Goal: Browse casually: Explore the website without a specific task or goal

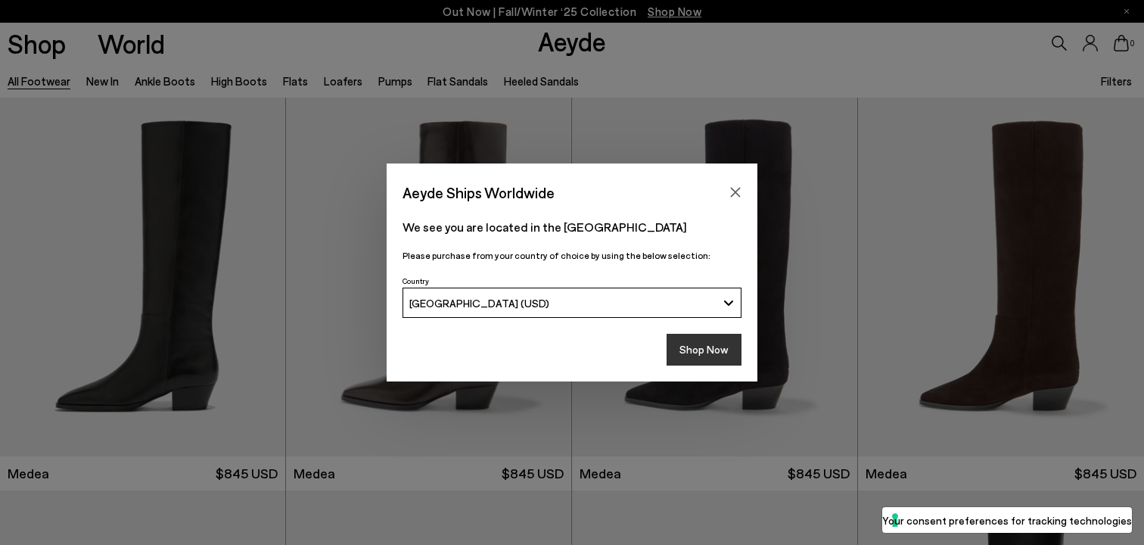
click at [706, 349] on button "Shop Now" at bounding box center [703, 350] width 75 height 32
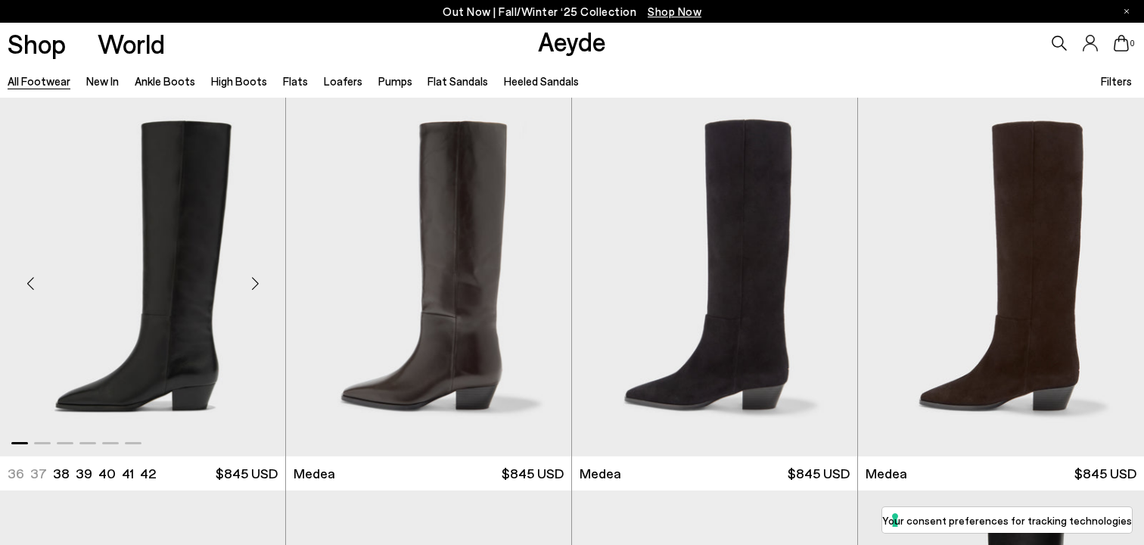
click at [252, 281] on div "Next slide" at bounding box center [254, 282] width 45 height 45
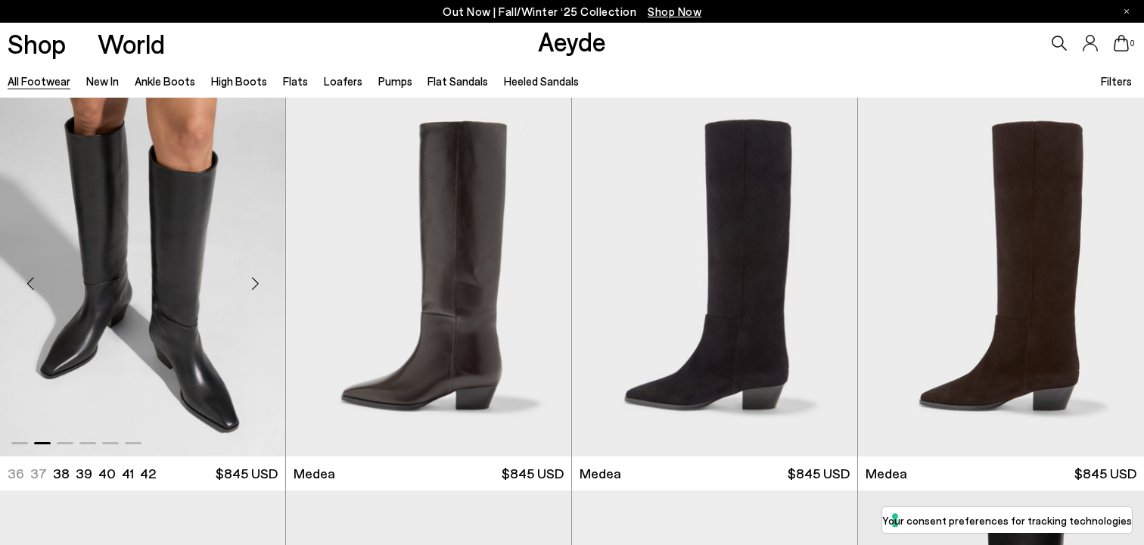
click at [252, 281] on div "Next slide" at bounding box center [254, 282] width 45 height 45
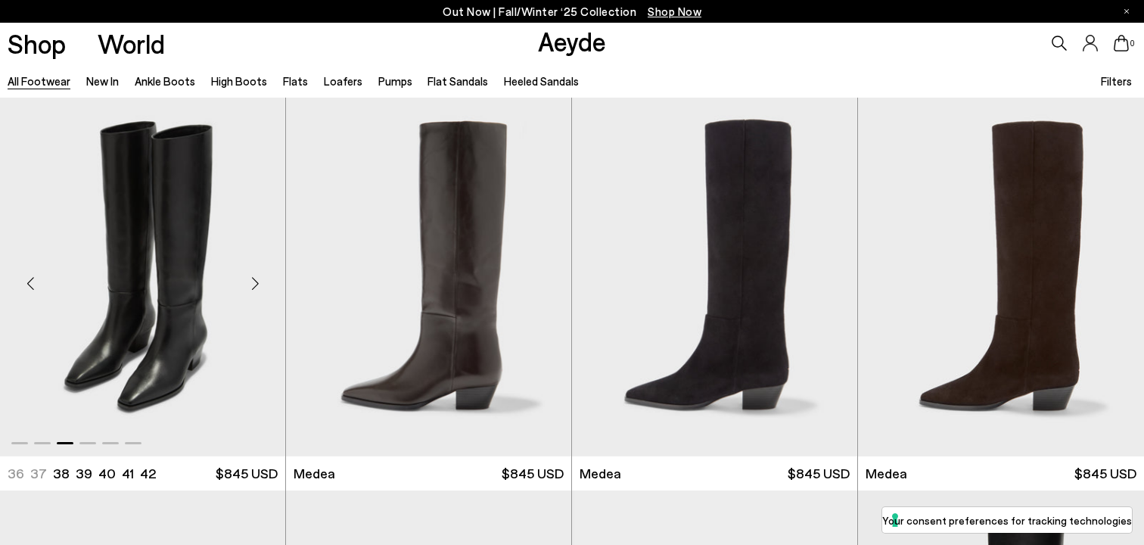
click at [252, 281] on div "Next slide" at bounding box center [254, 282] width 45 height 45
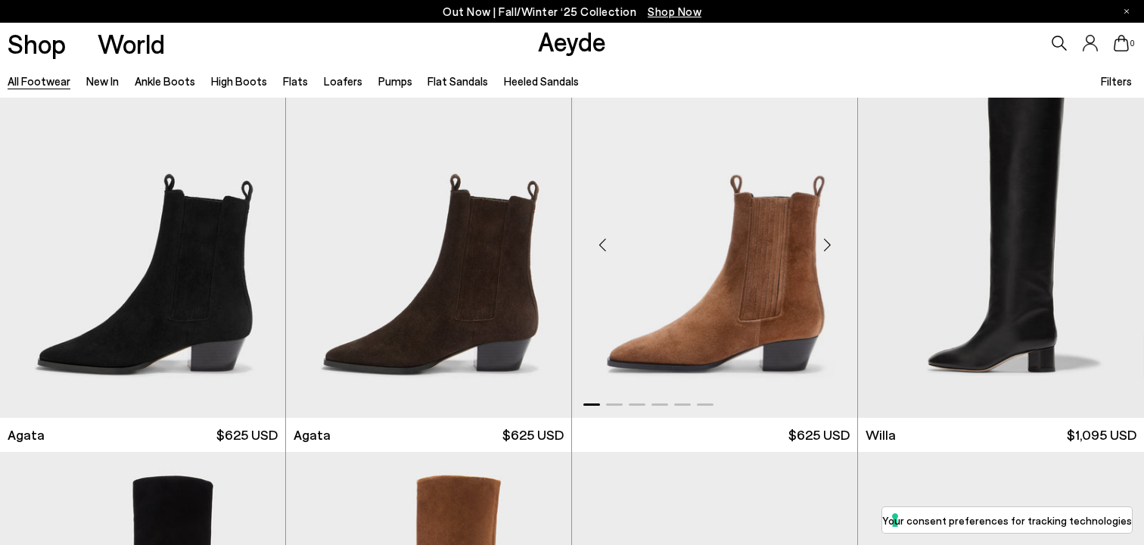
scroll to position [432, 0]
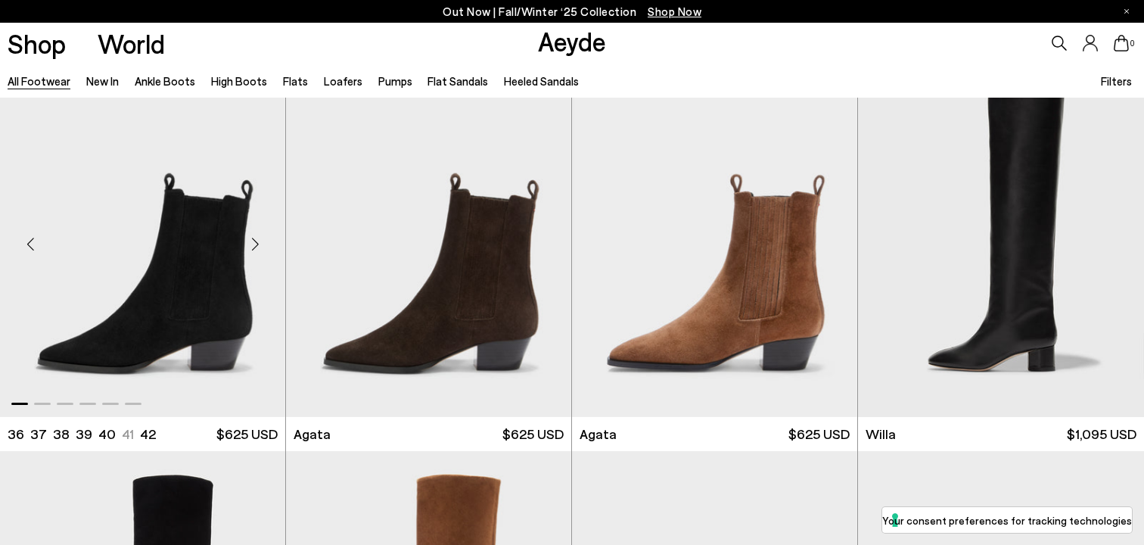
click at [253, 238] on div "Next slide" at bounding box center [254, 243] width 45 height 45
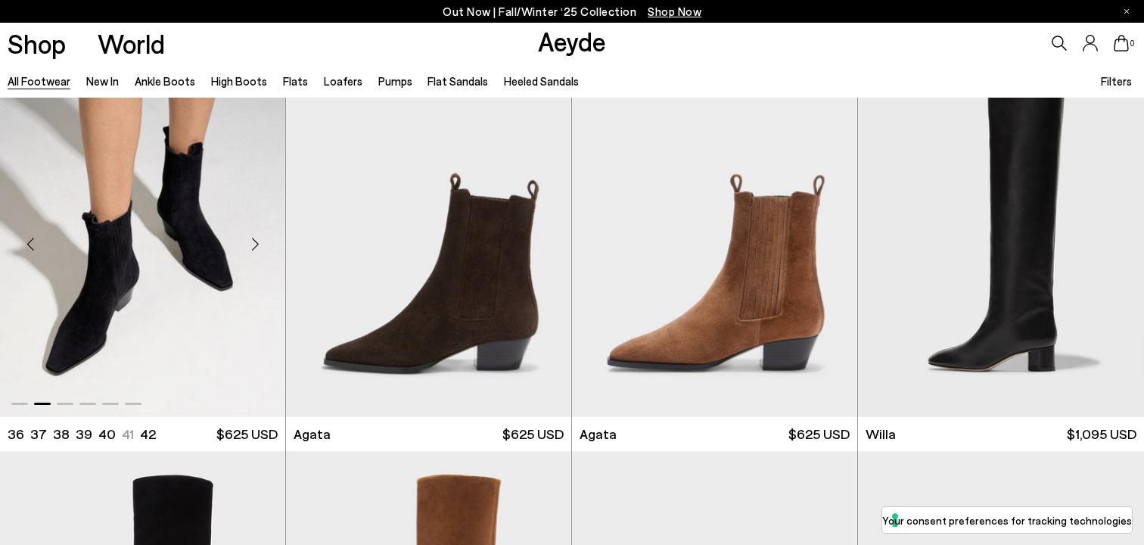
click at [253, 238] on div "Next slide" at bounding box center [254, 243] width 45 height 45
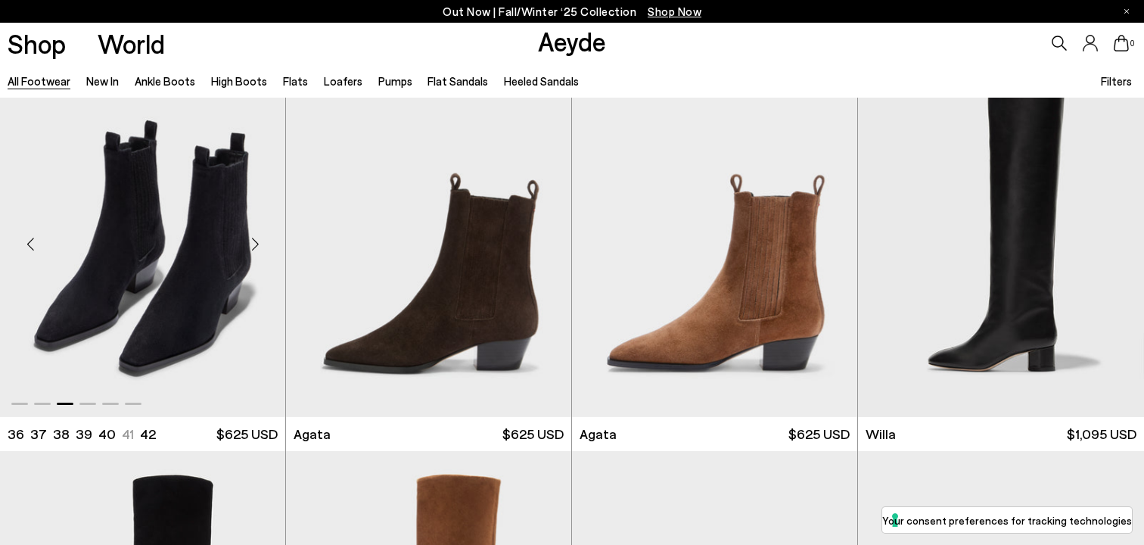
click at [253, 238] on div "Next slide" at bounding box center [254, 243] width 45 height 45
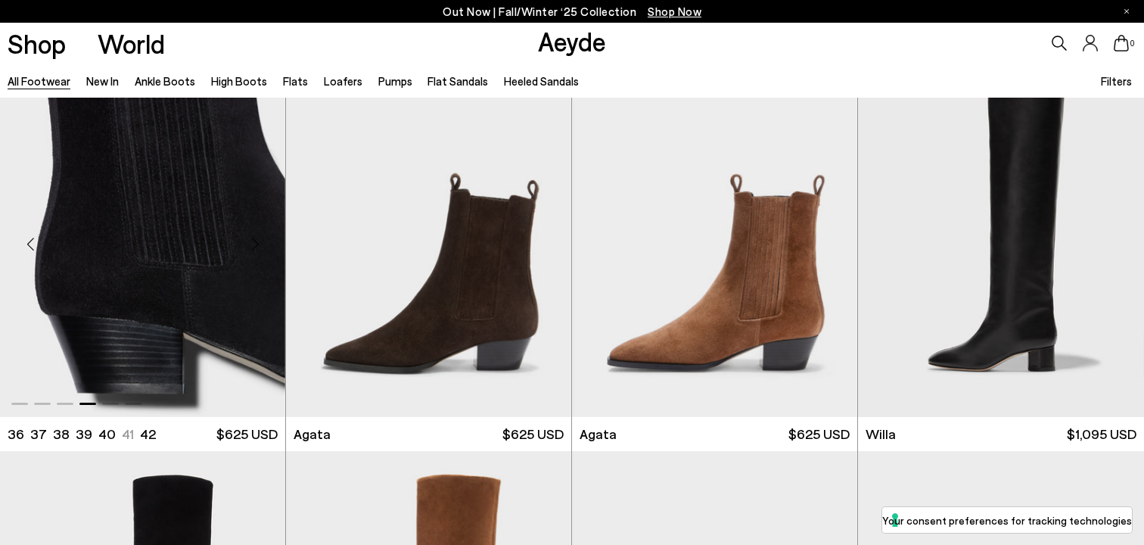
click at [253, 238] on div "Next slide" at bounding box center [254, 243] width 45 height 45
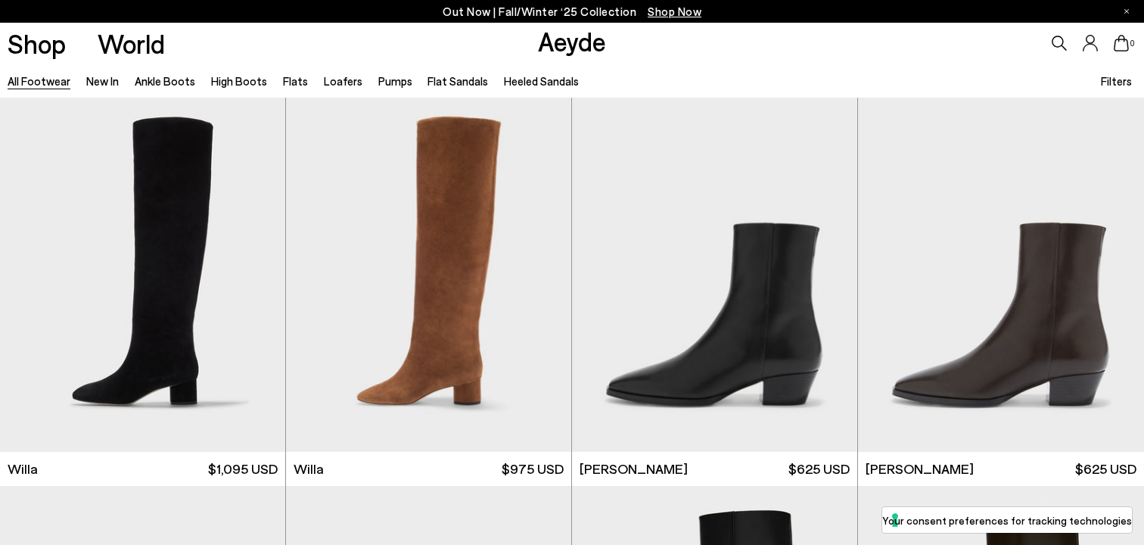
scroll to position [791, 0]
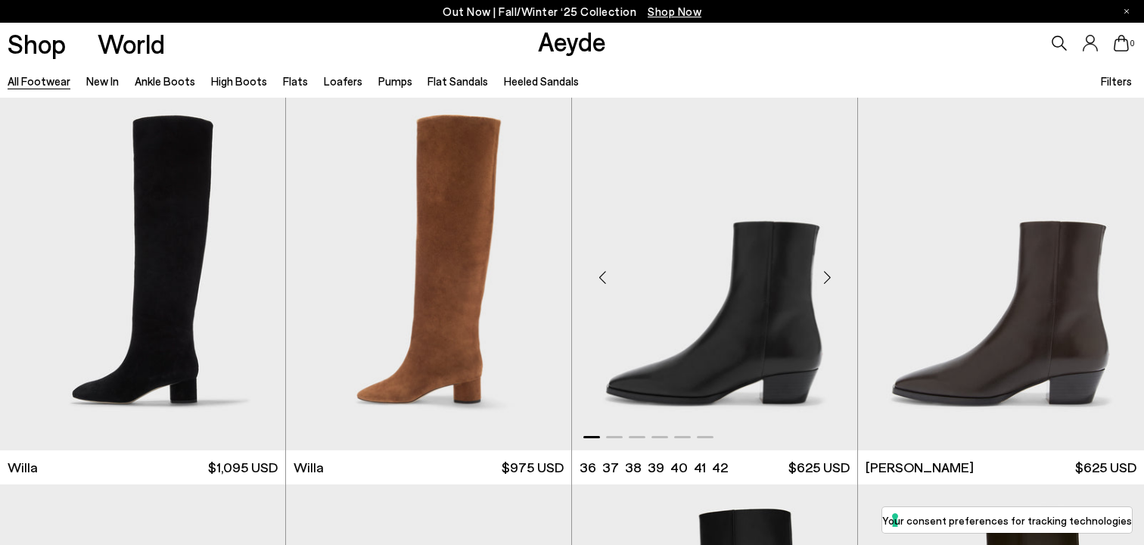
click at [830, 272] on div "Next slide" at bounding box center [826, 276] width 45 height 45
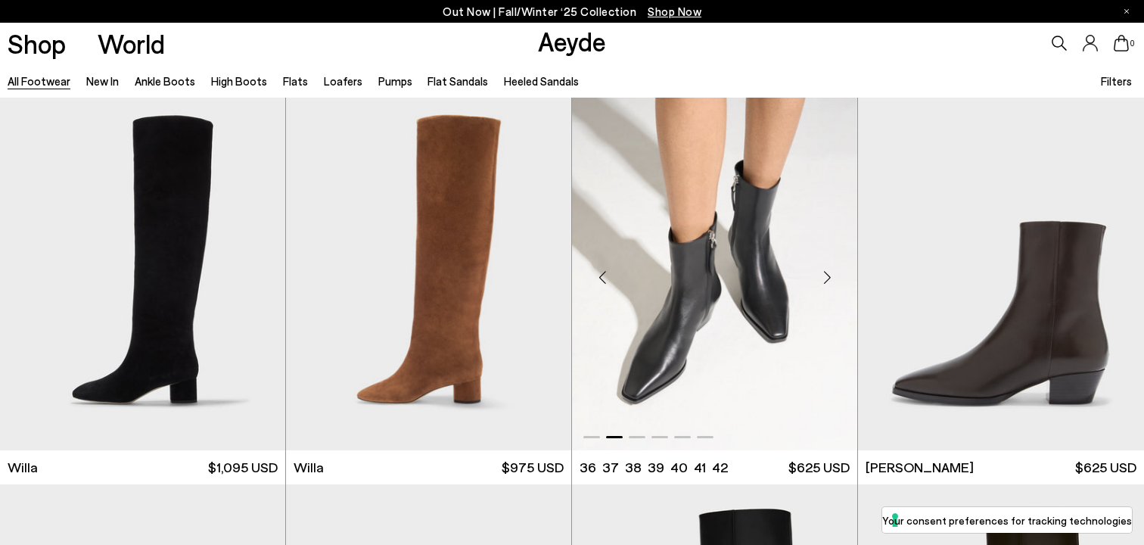
click at [830, 272] on div "Next slide" at bounding box center [826, 276] width 45 height 45
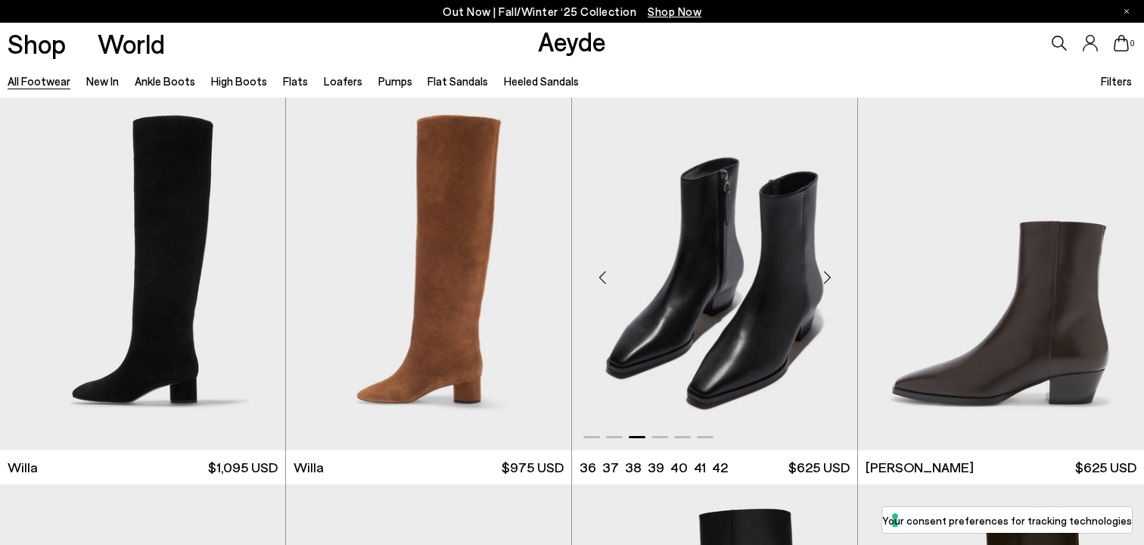
click at [830, 272] on div "Next slide" at bounding box center [826, 276] width 45 height 45
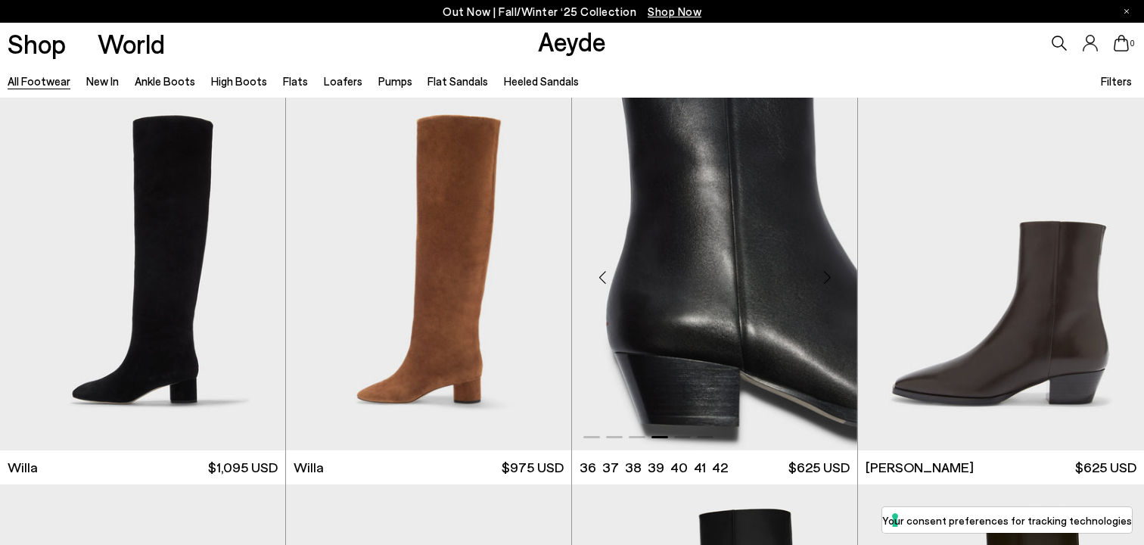
click at [830, 272] on div "Next slide" at bounding box center [826, 276] width 45 height 45
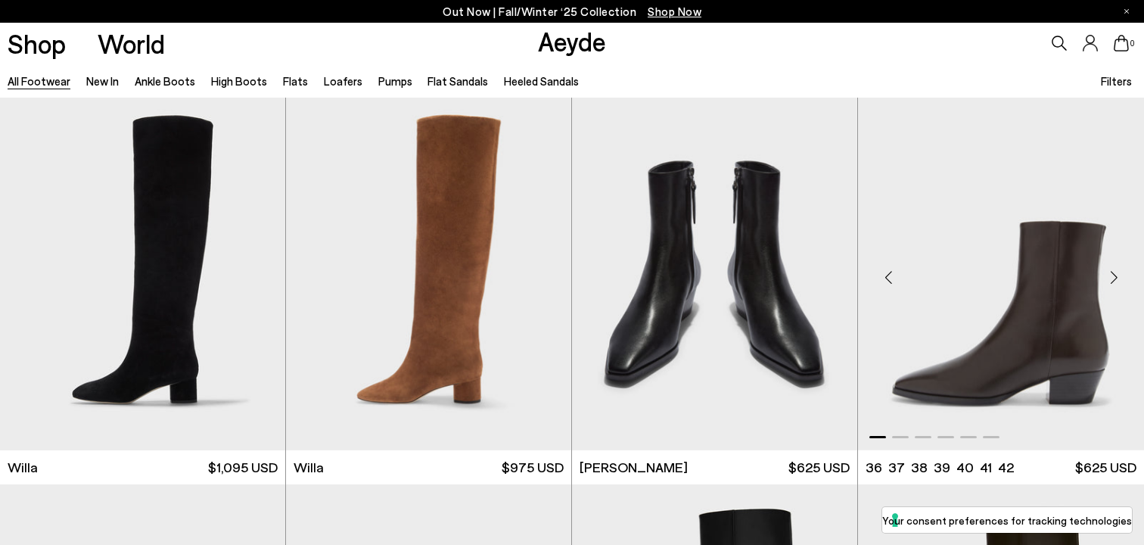
click at [1111, 275] on div "Next slide" at bounding box center [1113, 276] width 45 height 45
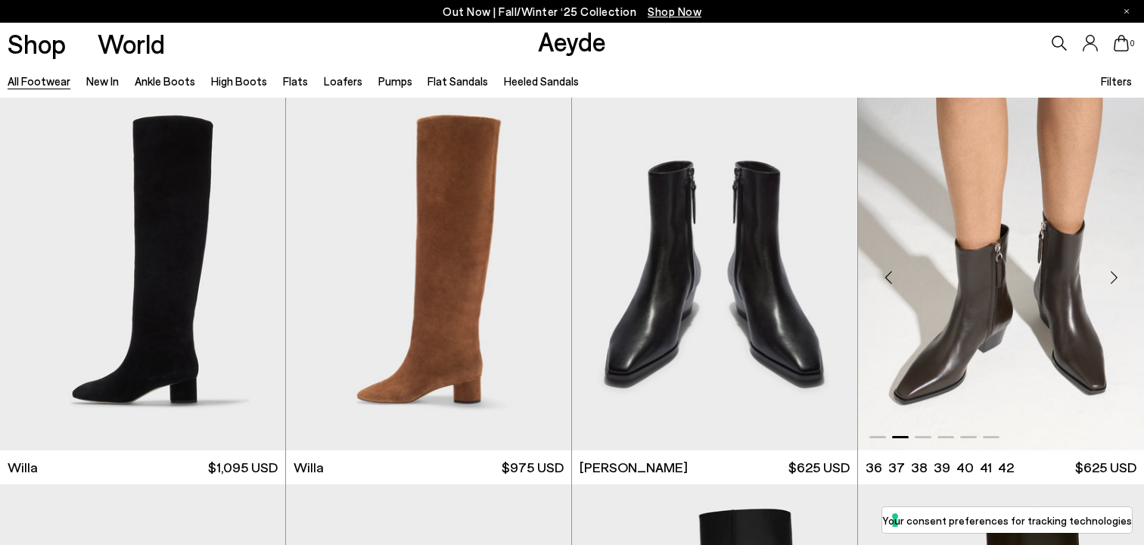
click at [1111, 275] on div "Next slide" at bounding box center [1113, 276] width 45 height 45
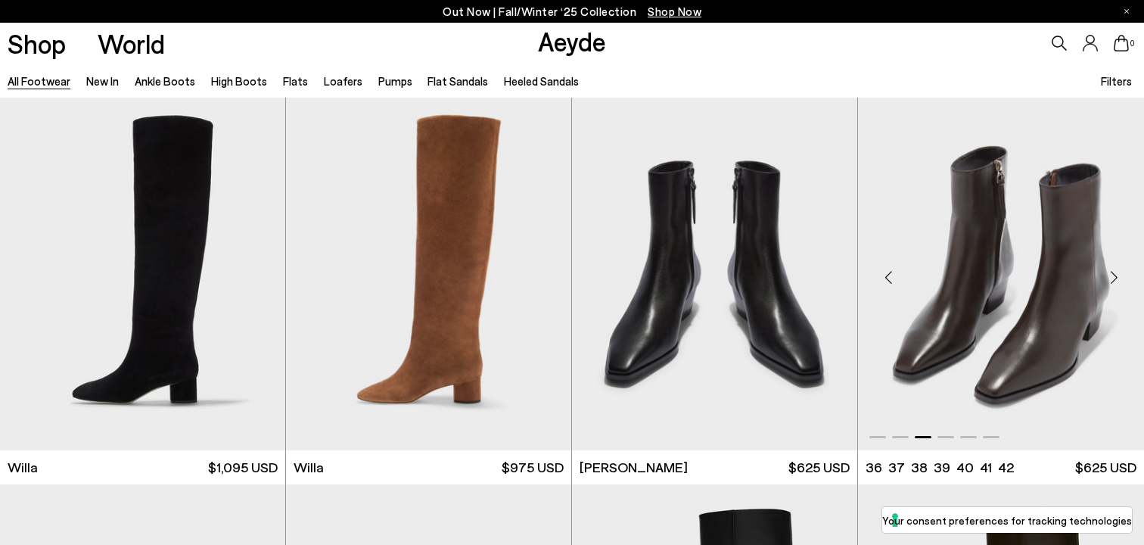
click at [1112, 275] on div "Next slide" at bounding box center [1113, 276] width 45 height 45
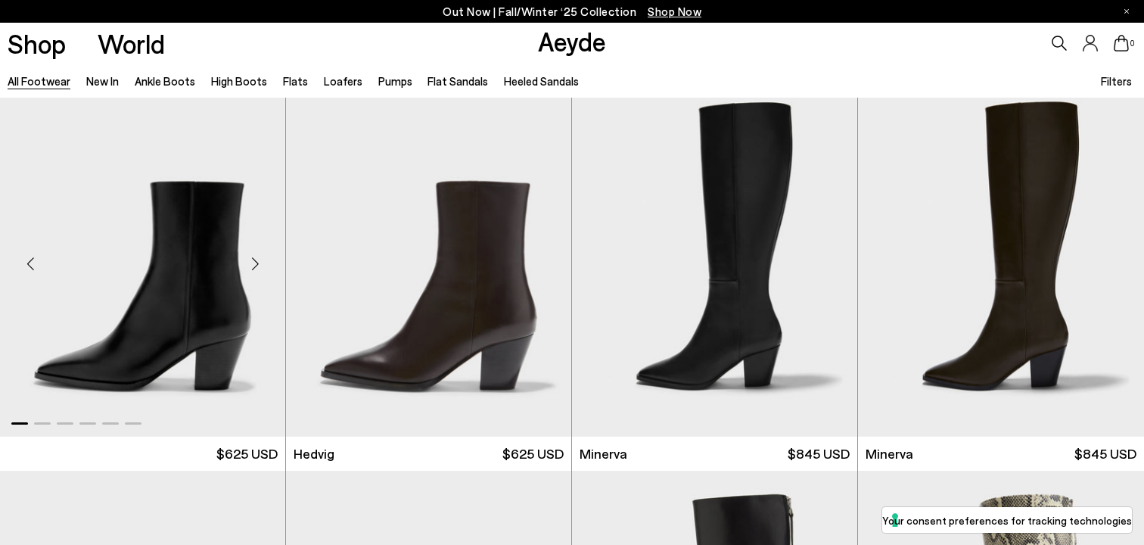
scroll to position [1193, 0]
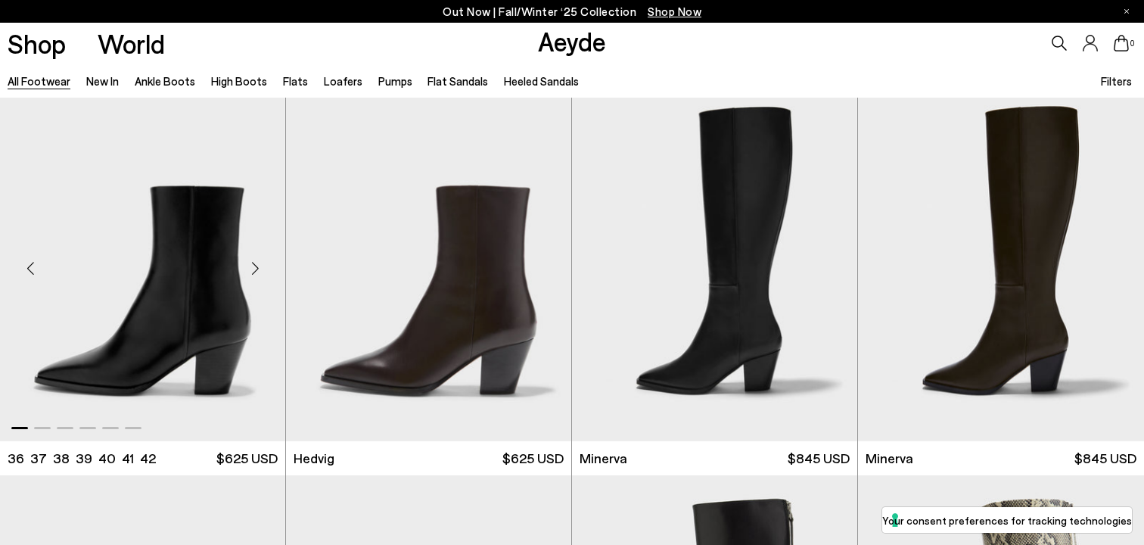
click at [249, 260] on div "Next slide" at bounding box center [254, 267] width 45 height 45
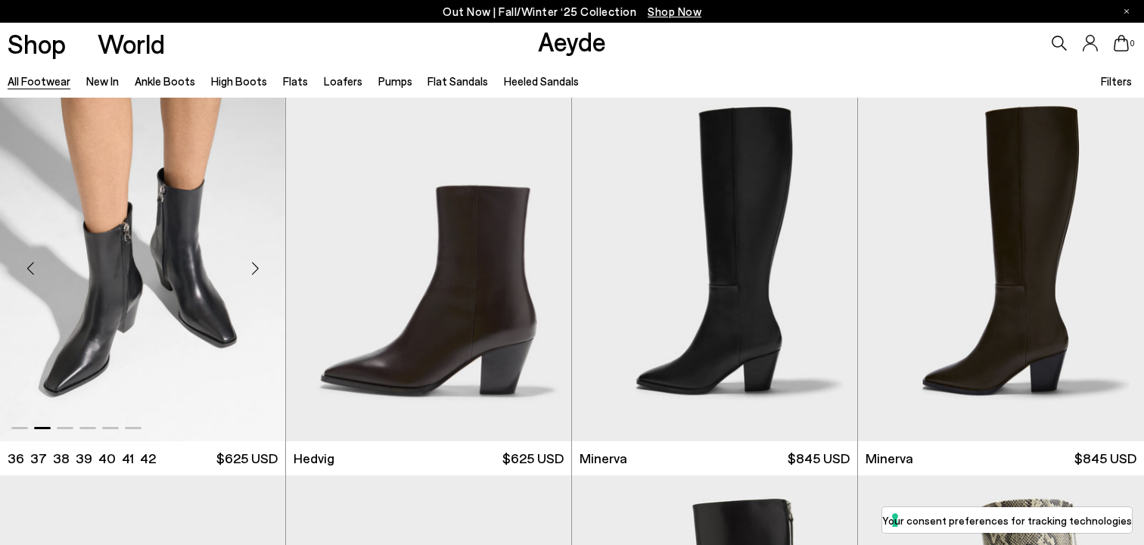
click at [249, 260] on div "Next slide" at bounding box center [254, 267] width 45 height 45
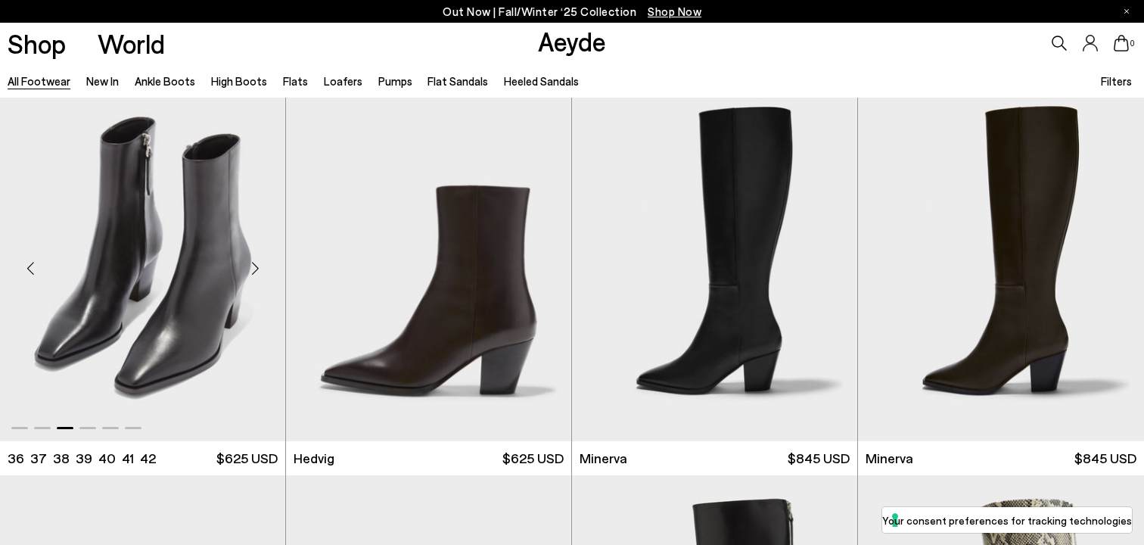
click at [249, 260] on div "Next slide" at bounding box center [254, 267] width 45 height 45
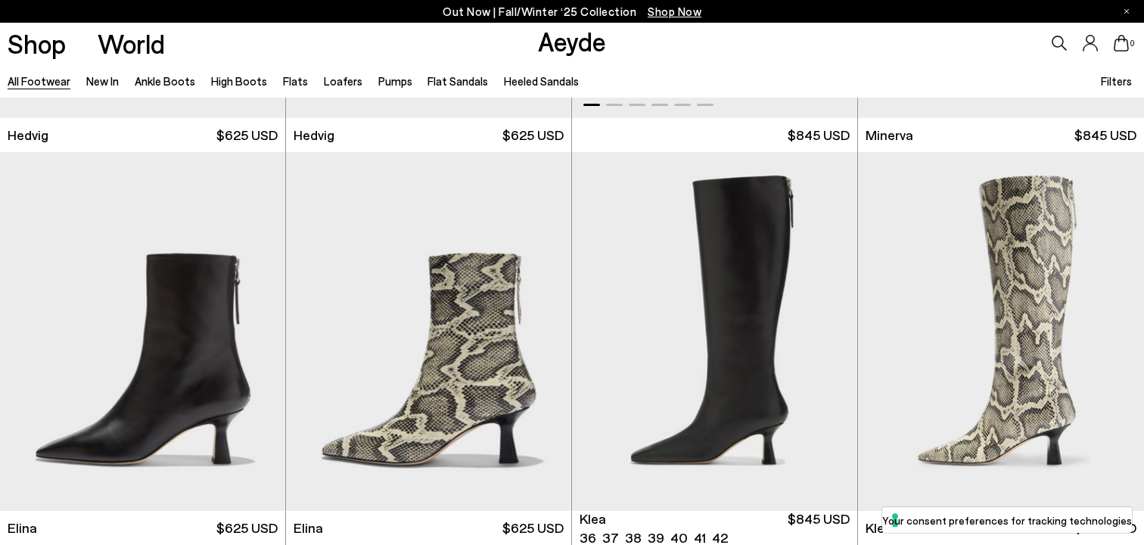
scroll to position [1549, 0]
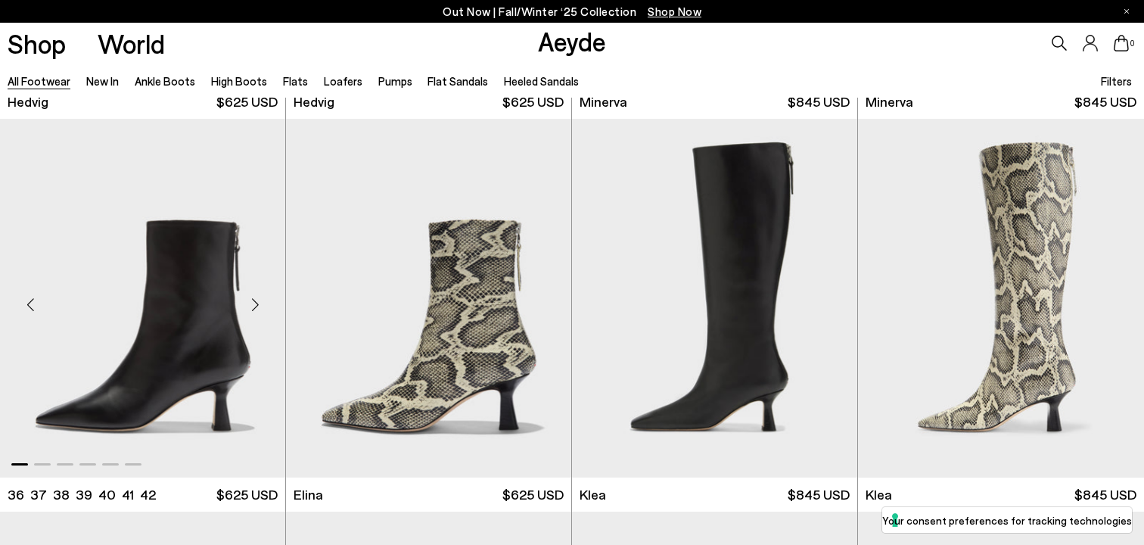
click at [257, 301] on div "Next slide" at bounding box center [254, 303] width 45 height 45
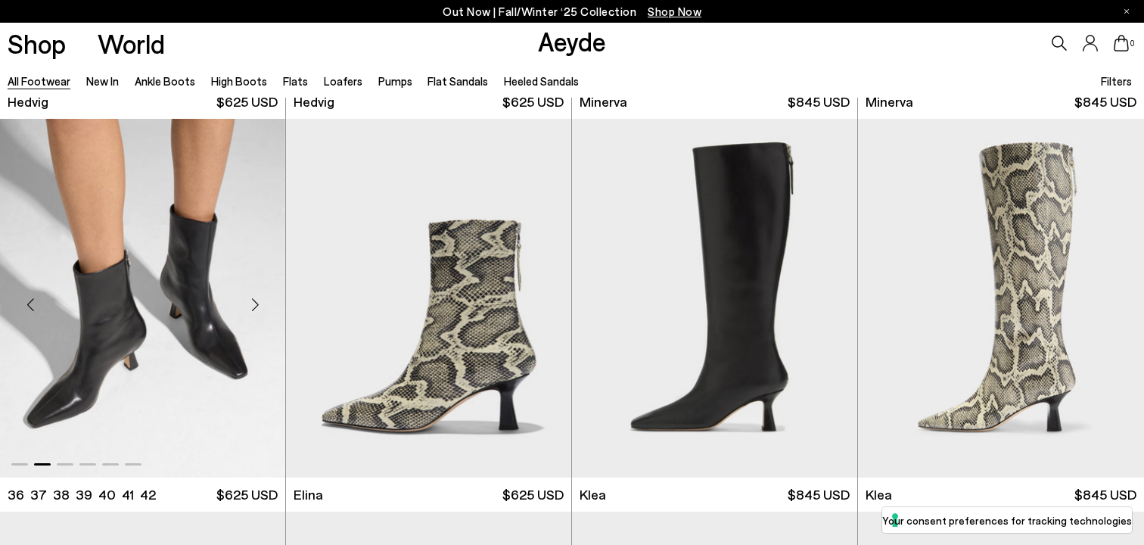
click at [257, 301] on div "Next slide" at bounding box center [254, 303] width 45 height 45
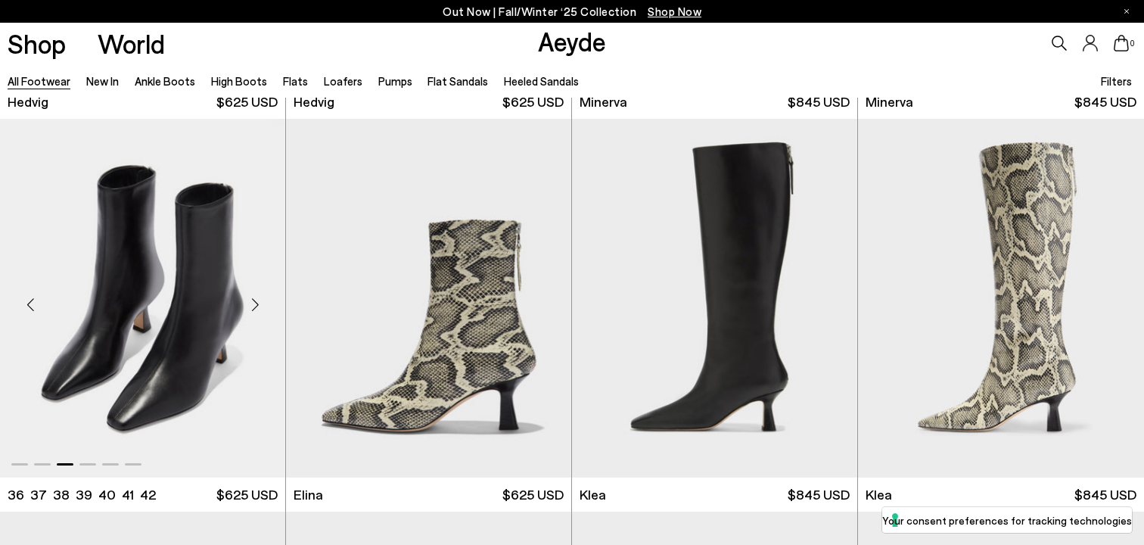
click at [257, 301] on div "Next slide" at bounding box center [254, 303] width 45 height 45
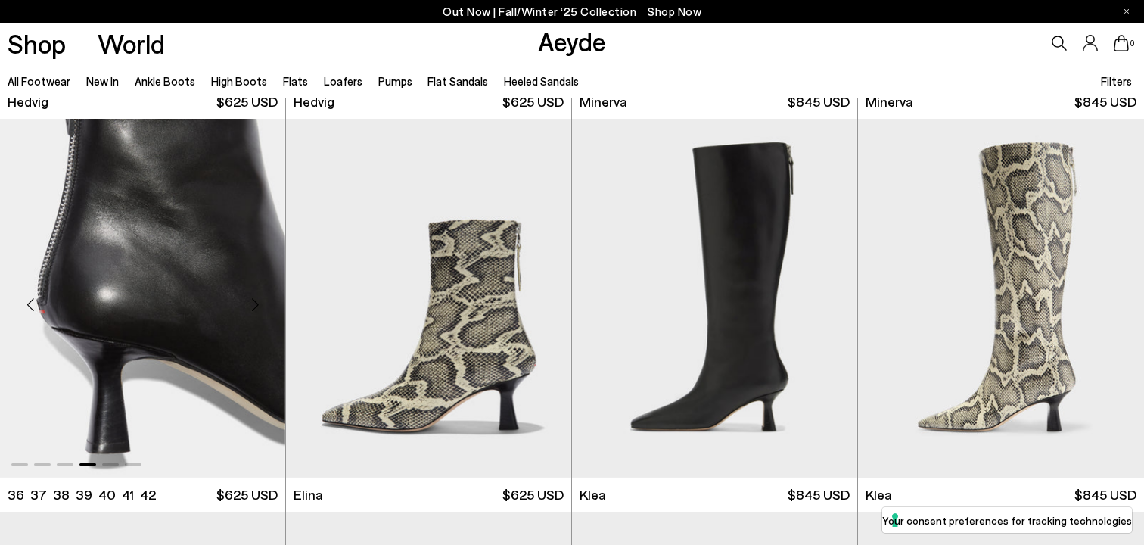
click at [258, 301] on div "Next slide" at bounding box center [254, 303] width 45 height 45
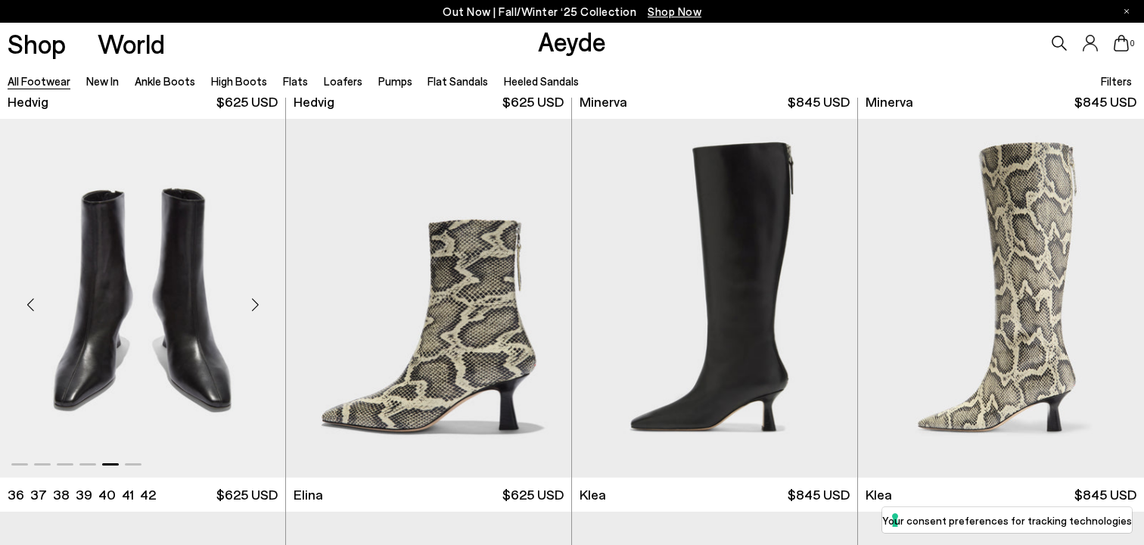
click at [258, 301] on div "Next slide" at bounding box center [254, 303] width 45 height 45
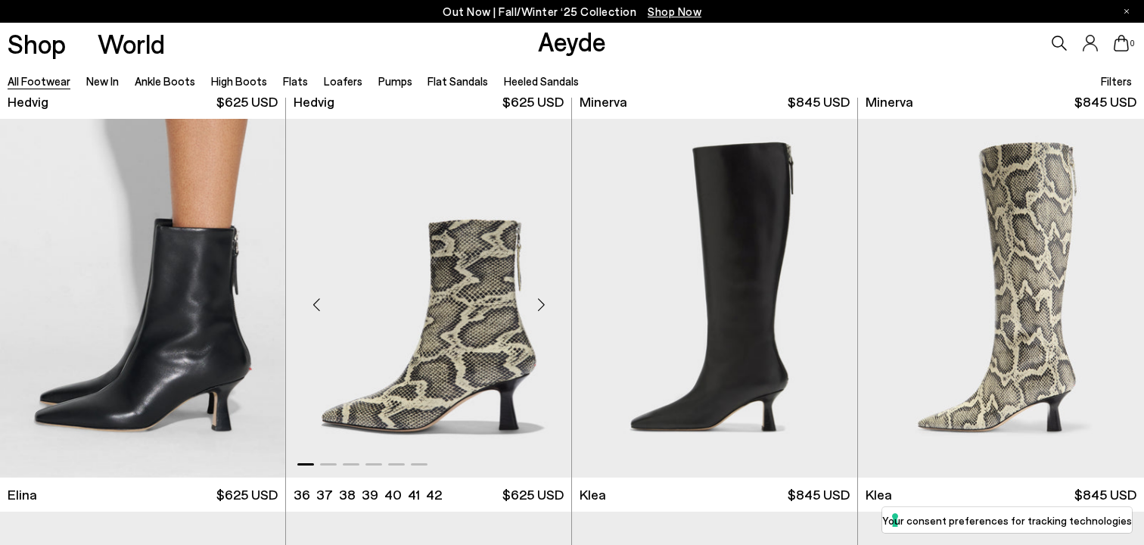
click at [541, 301] on div "Next slide" at bounding box center [540, 303] width 45 height 45
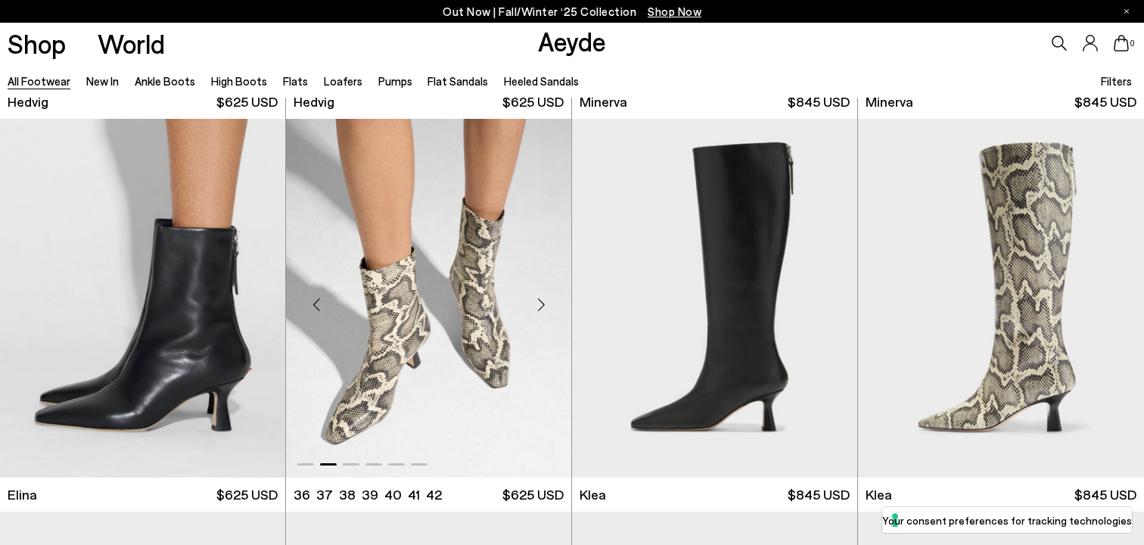
click at [541, 301] on div "Next slide" at bounding box center [540, 303] width 45 height 45
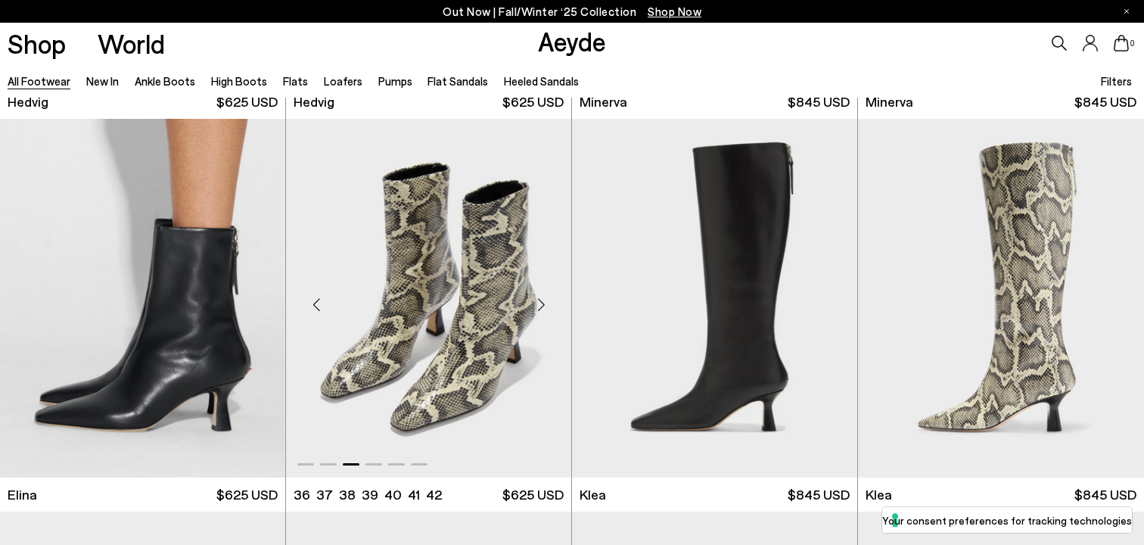
click at [541, 301] on div "Next slide" at bounding box center [540, 303] width 45 height 45
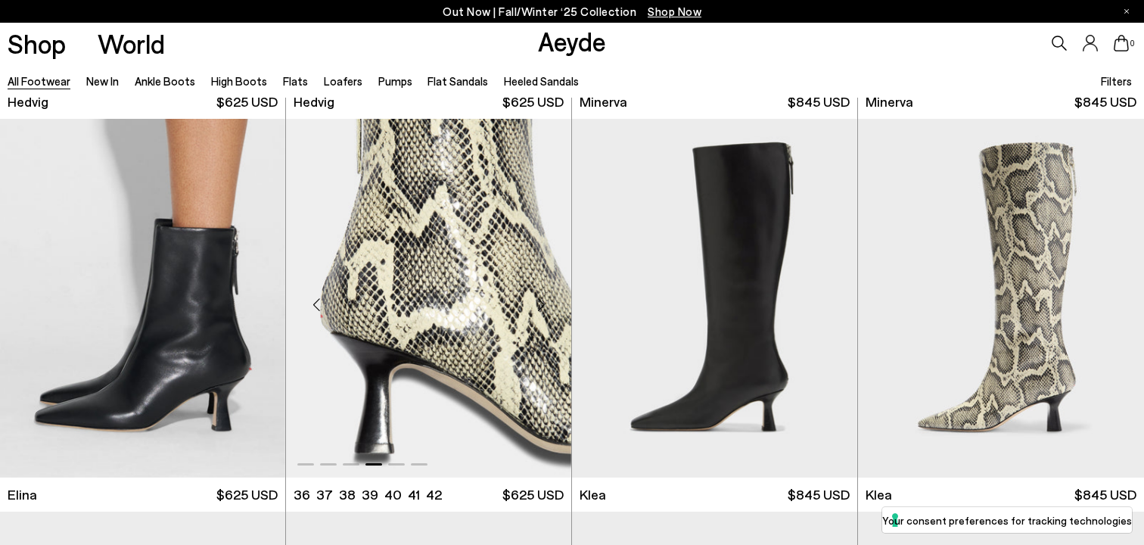
click at [541, 301] on div "Next slide" at bounding box center [540, 303] width 45 height 45
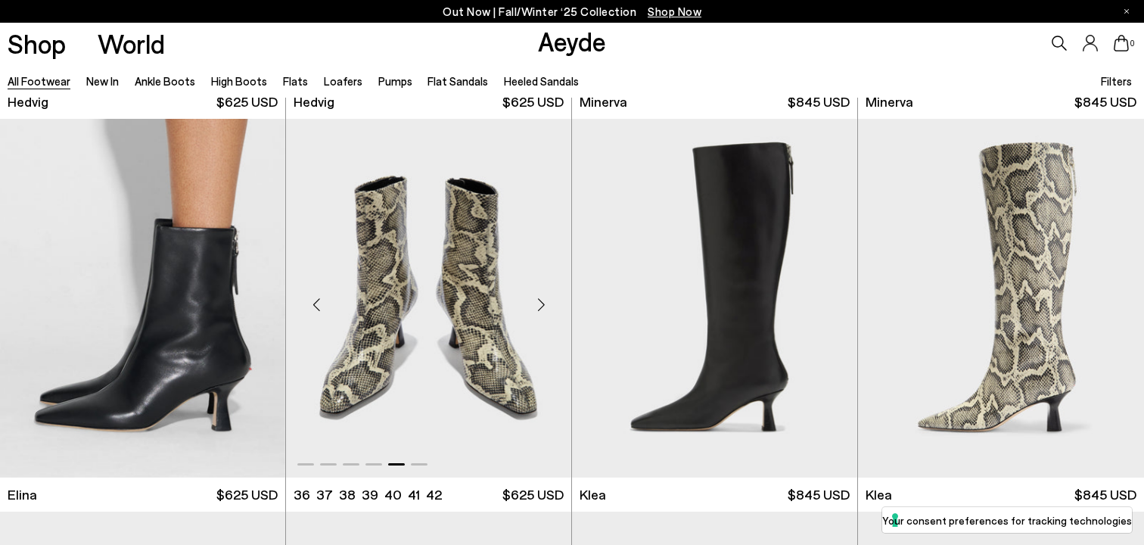
click at [541, 301] on div "Next slide" at bounding box center [540, 303] width 45 height 45
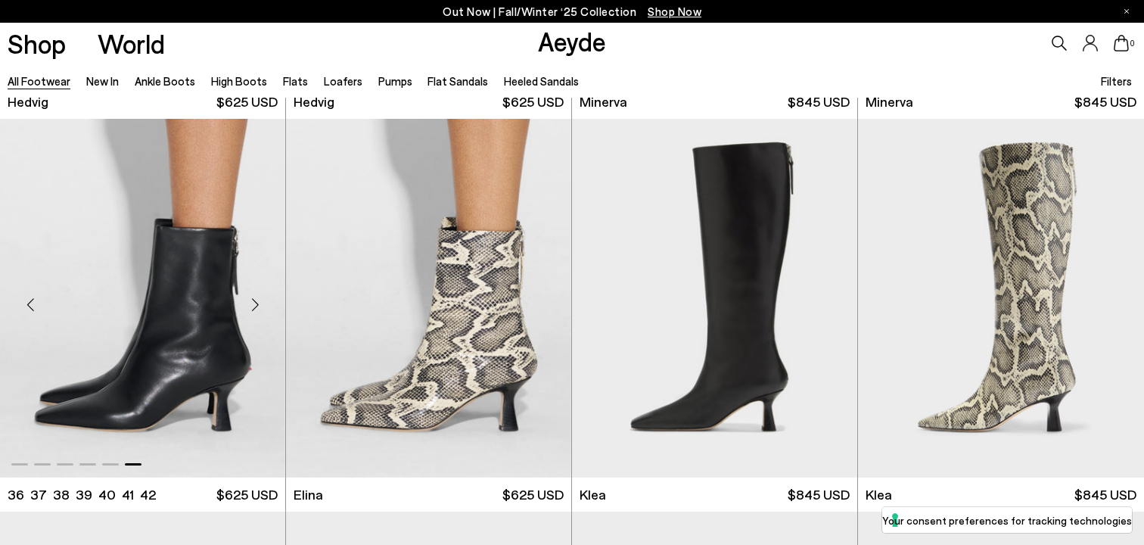
click at [250, 301] on div "Next slide" at bounding box center [254, 303] width 45 height 45
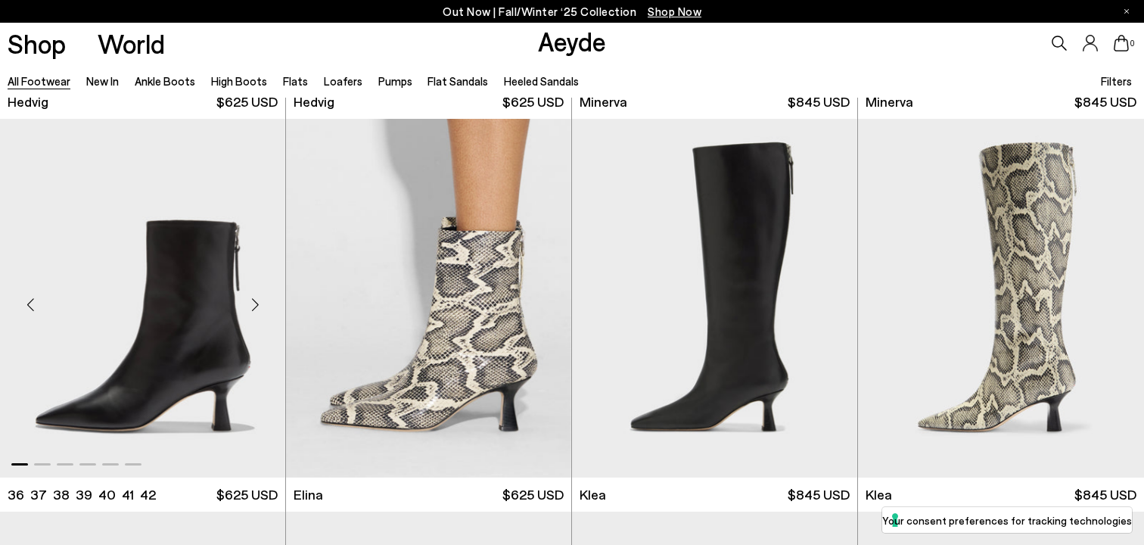
click at [250, 301] on div "Next slide" at bounding box center [254, 303] width 45 height 45
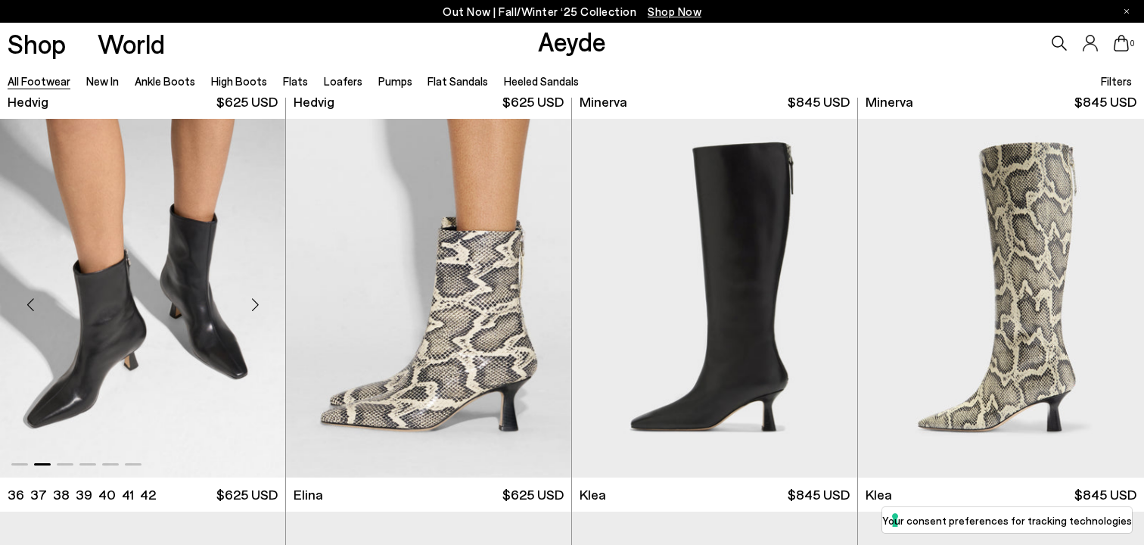
click at [250, 301] on div "Next slide" at bounding box center [254, 303] width 45 height 45
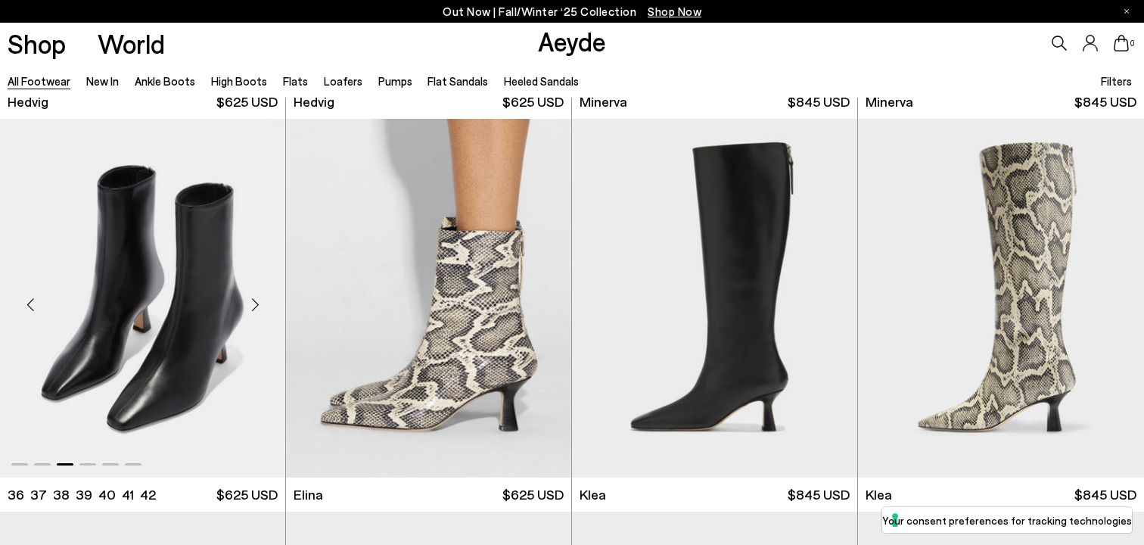
click at [250, 301] on div "Next slide" at bounding box center [254, 303] width 45 height 45
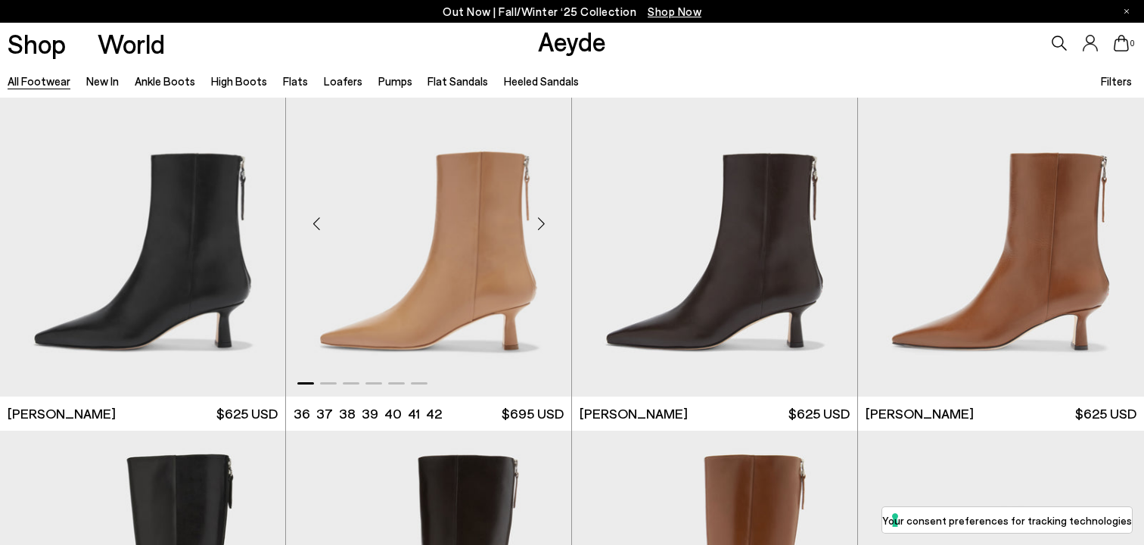
scroll to position [2816, 0]
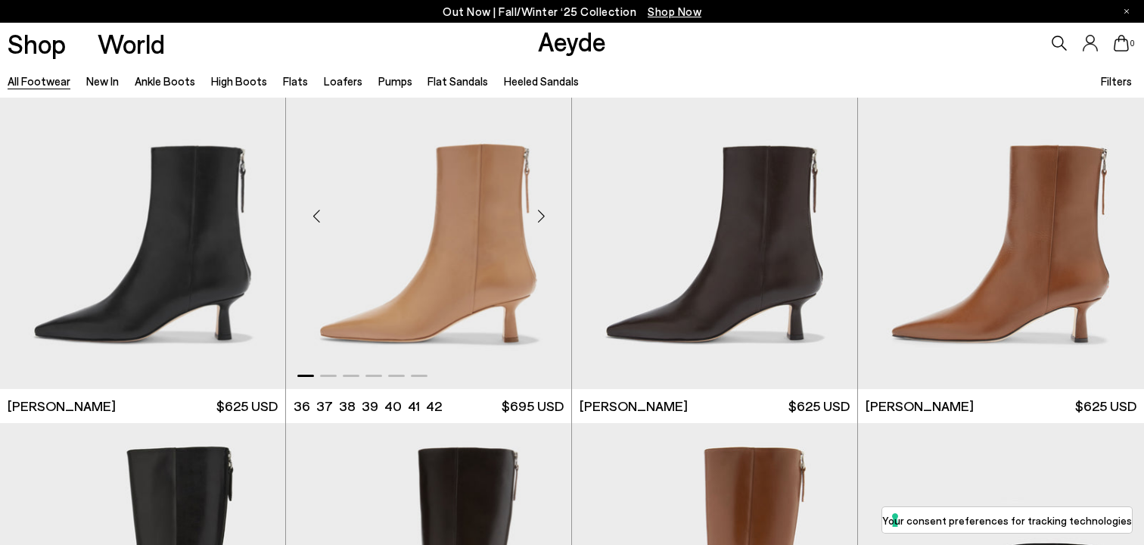
click at [543, 215] on div "Next slide" at bounding box center [540, 215] width 45 height 45
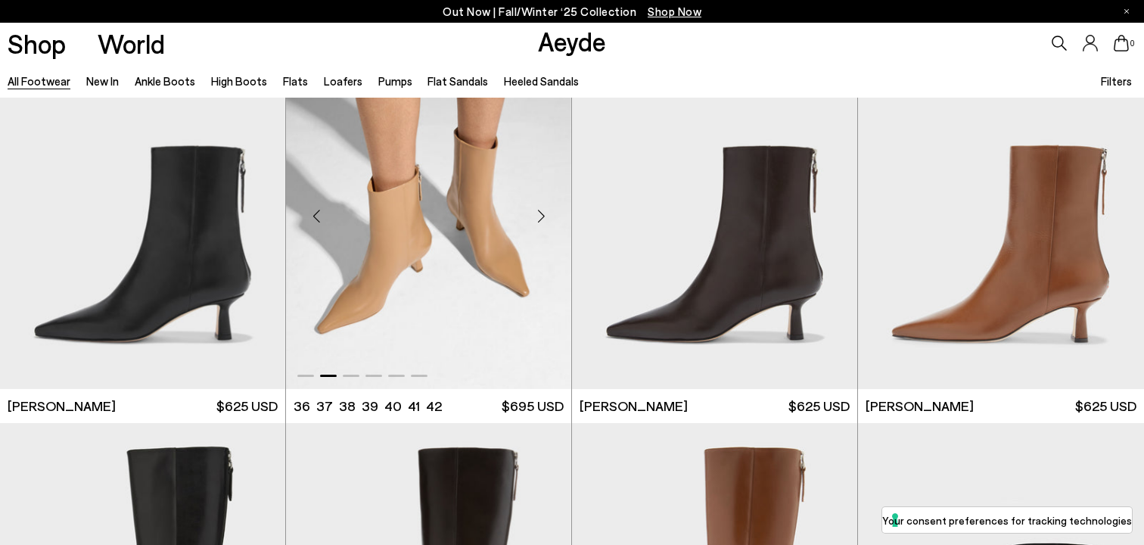
click at [543, 215] on div "Next slide" at bounding box center [540, 215] width 45 height 45
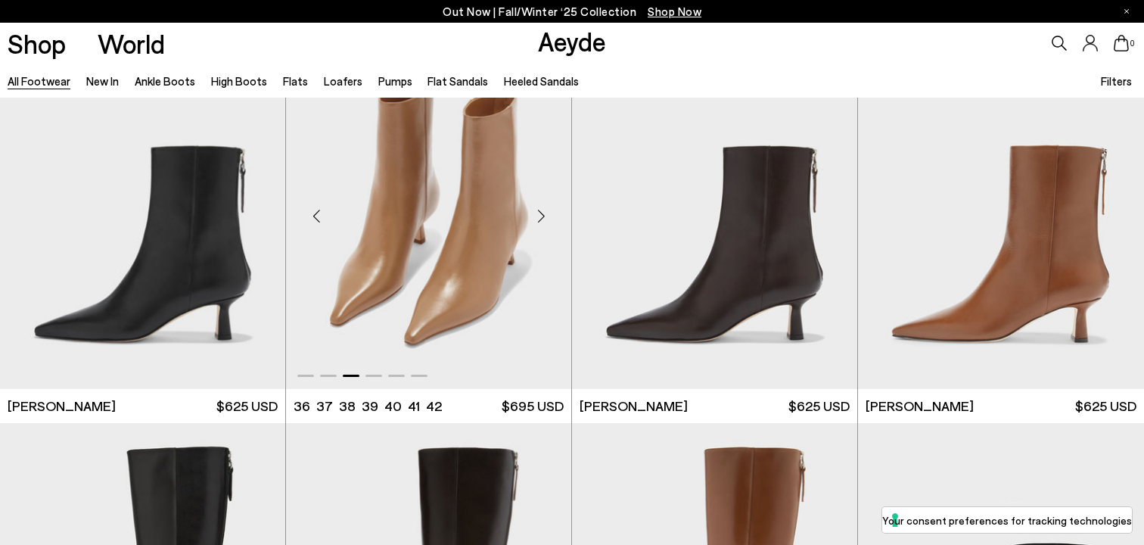
click at [543, 215] on div "Next slide" at bounding box center [540, 215] width 45 height 45
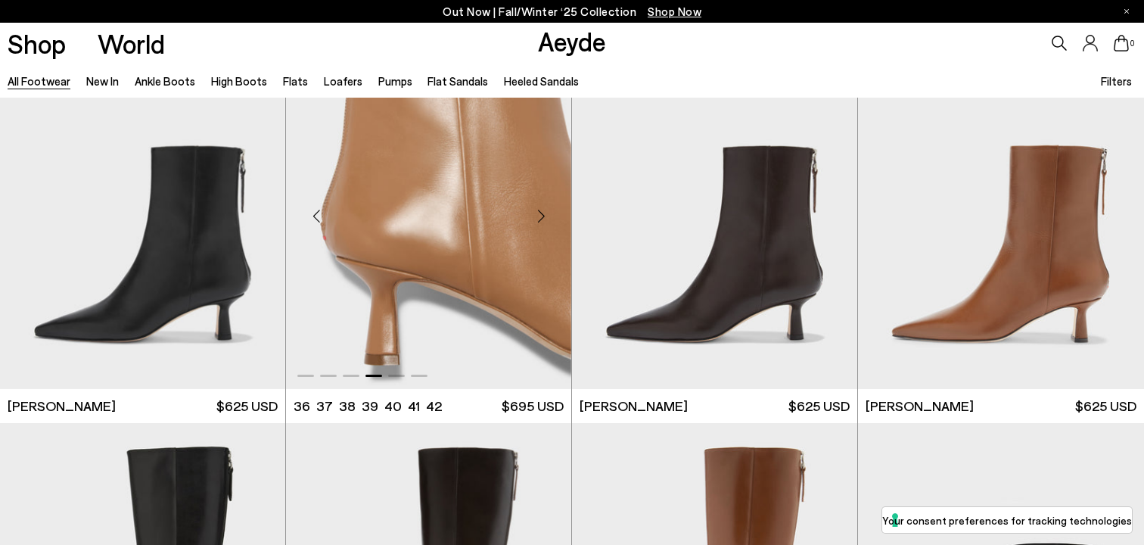
click at [543, 215] on div "Next slide" at bounding box center [540, 215] width 45 height 45
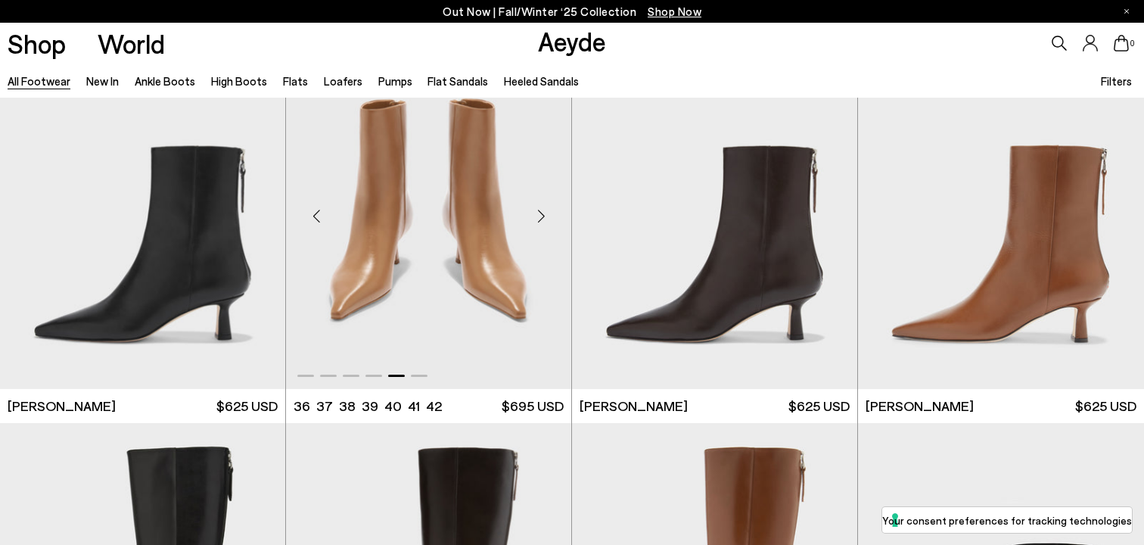
click at [543, 215] on div "Next slide" at bounding box center [540, 215] width 45 height 45
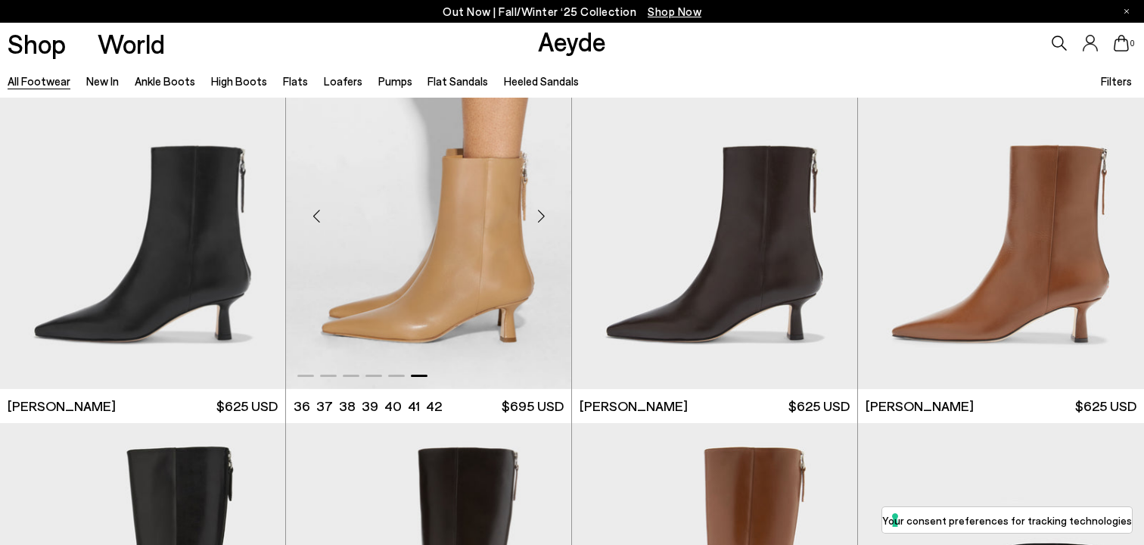
click at [543, 215] on div "Next slide" at bounding box center [540, 215] width 45 height 45
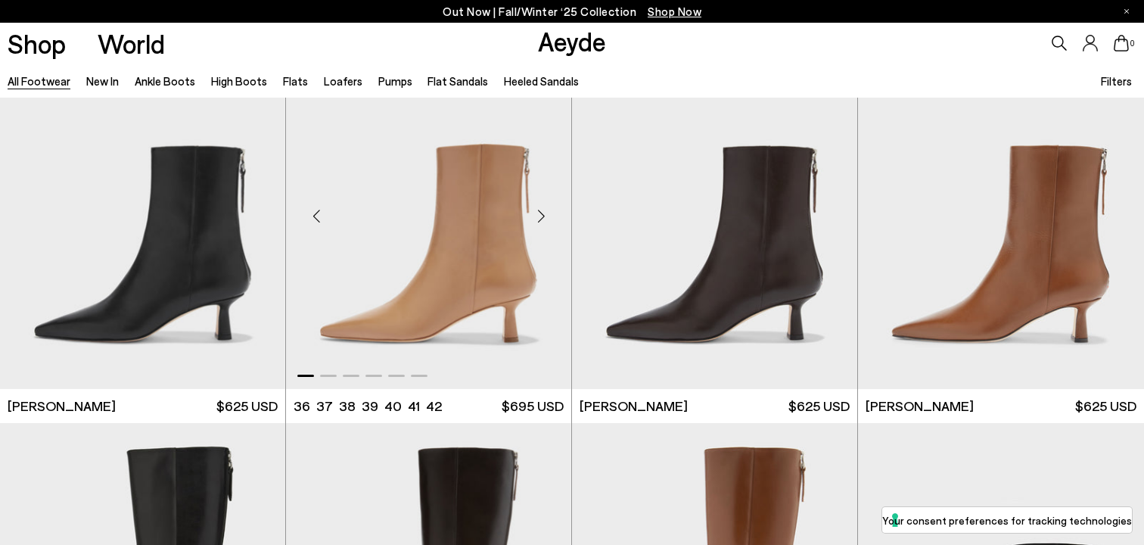
click at [543, 215] on div "Next slide" at bounding box center [540, 215] width 45 height 45
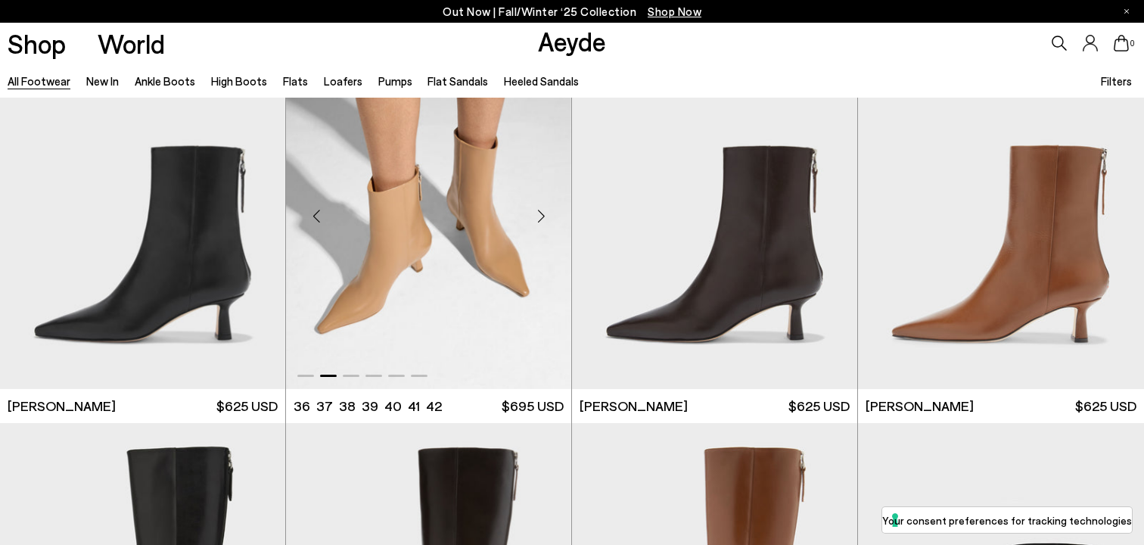
click at [543, 215] on div "Next slide" at bounding box center [540, 215] width 45 height 45
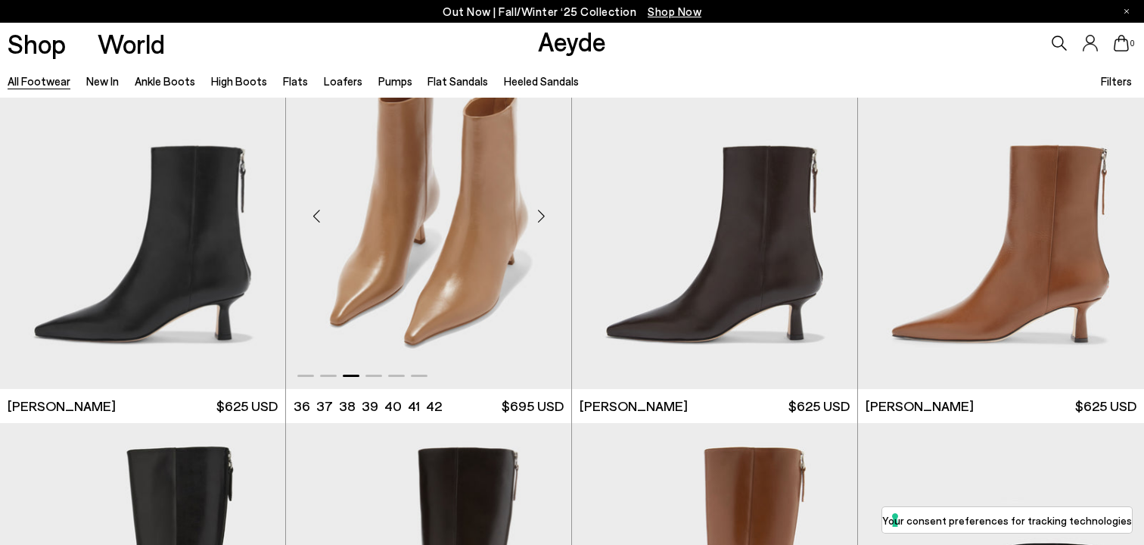
click at [543, 215] on div "Next slide" at bounding box center [540, 215] width 45 height 45
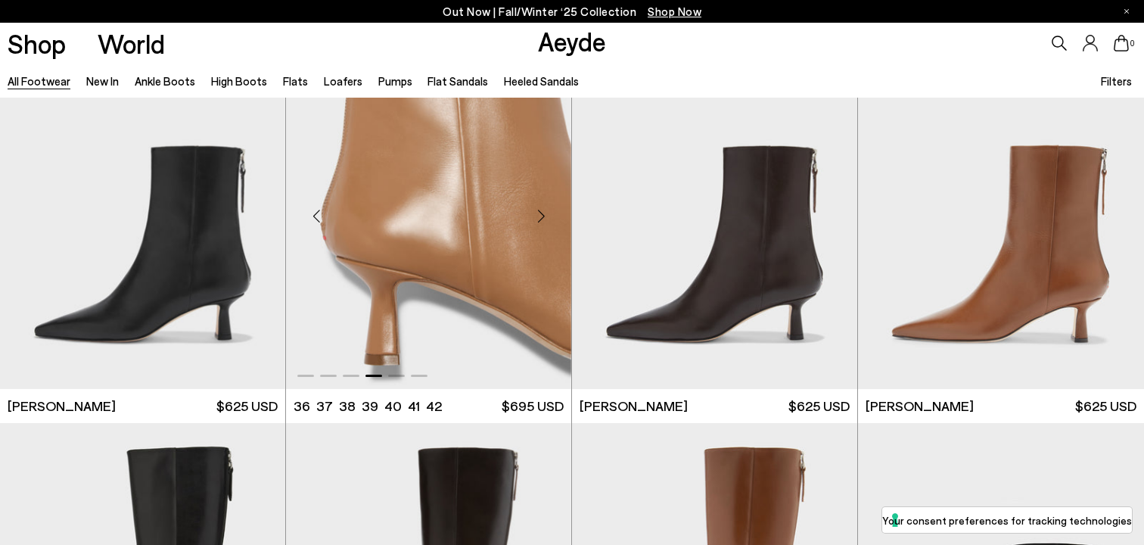
click at [543, 215] on div "Next slide" at bounding box center [540, 215] width 45 height 45
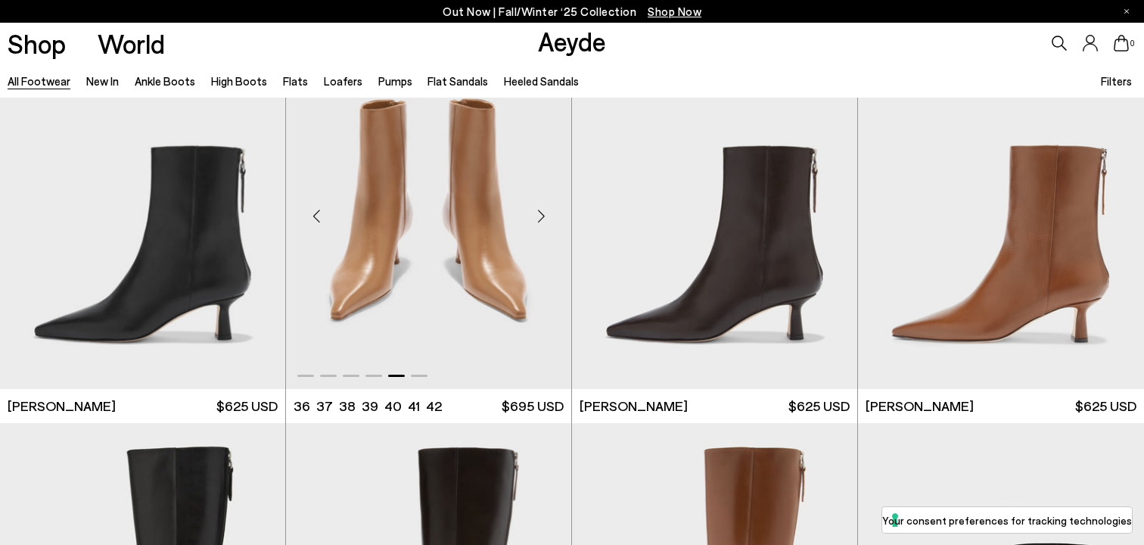
click at [543, 215] on div "Next slide" at bounding box center [540, 215] width 45 height 45
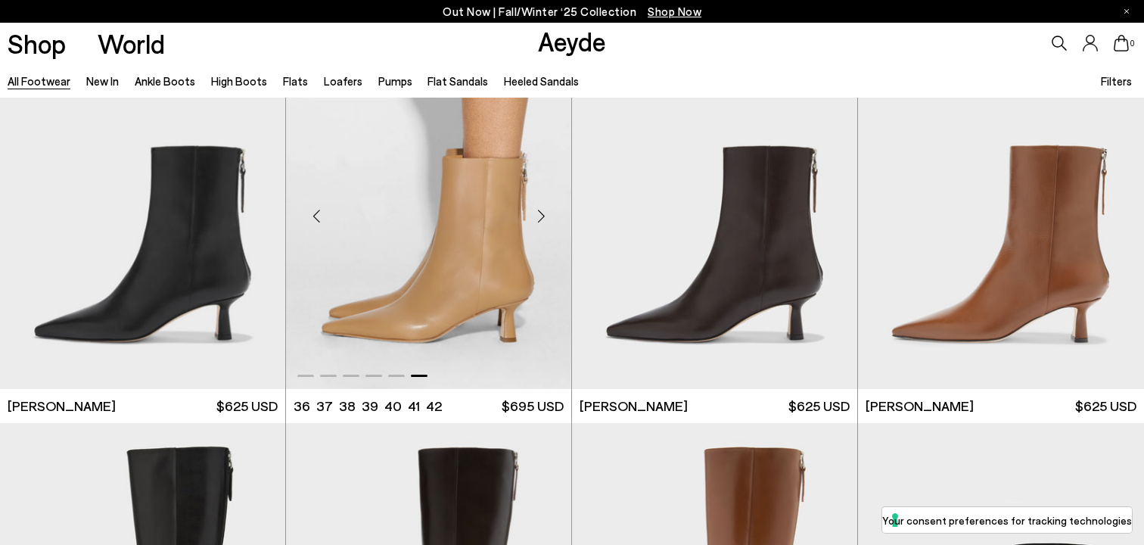
click at [543, 215] on div "Next slide" at bounding box center [540, 215] width 45 height 45
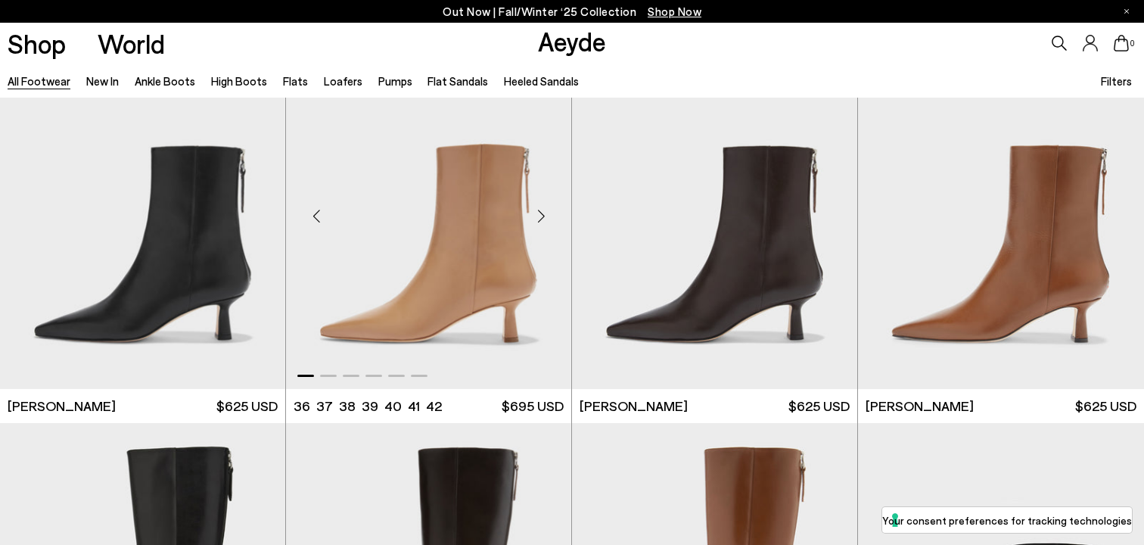
click at [543, 215] on div "Next slide" at bounding box center [540, 215] width 45 height 45
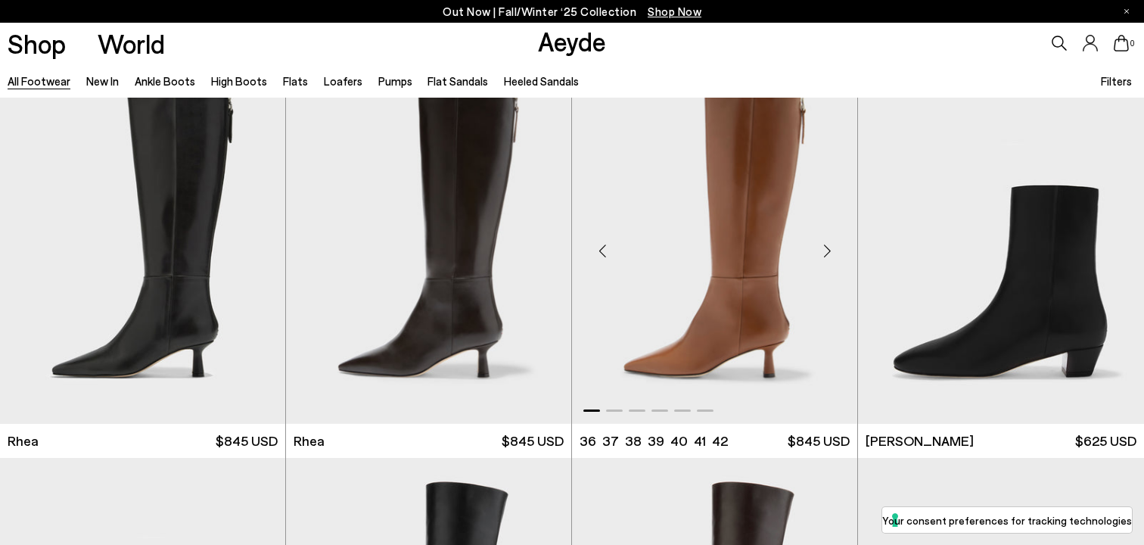
scroll to position [3170, 0]
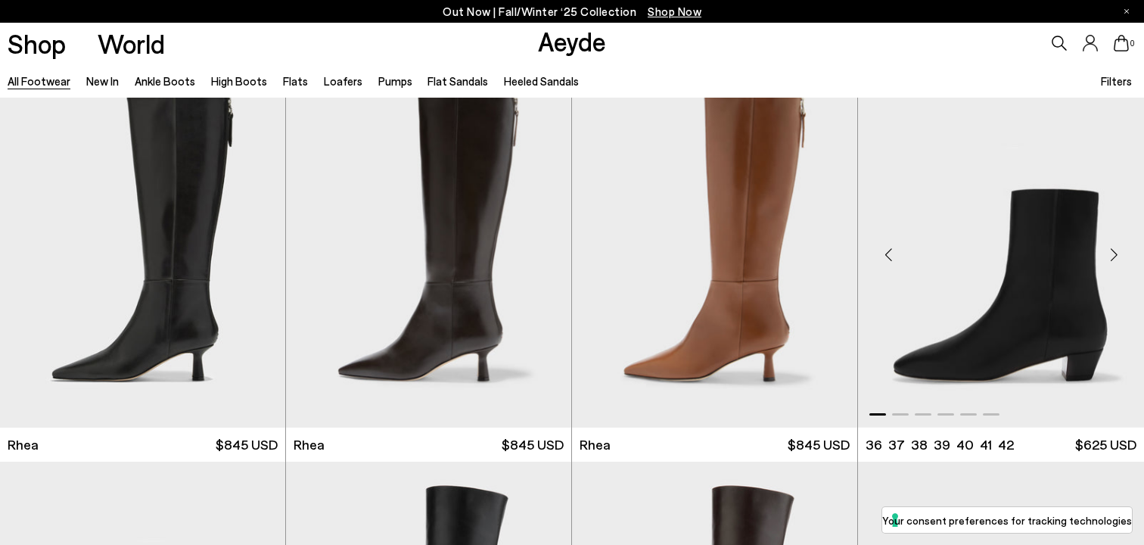
click at [1113, 248] on div "Next slide" at bounding box center [1113, 253] width 45 height 45
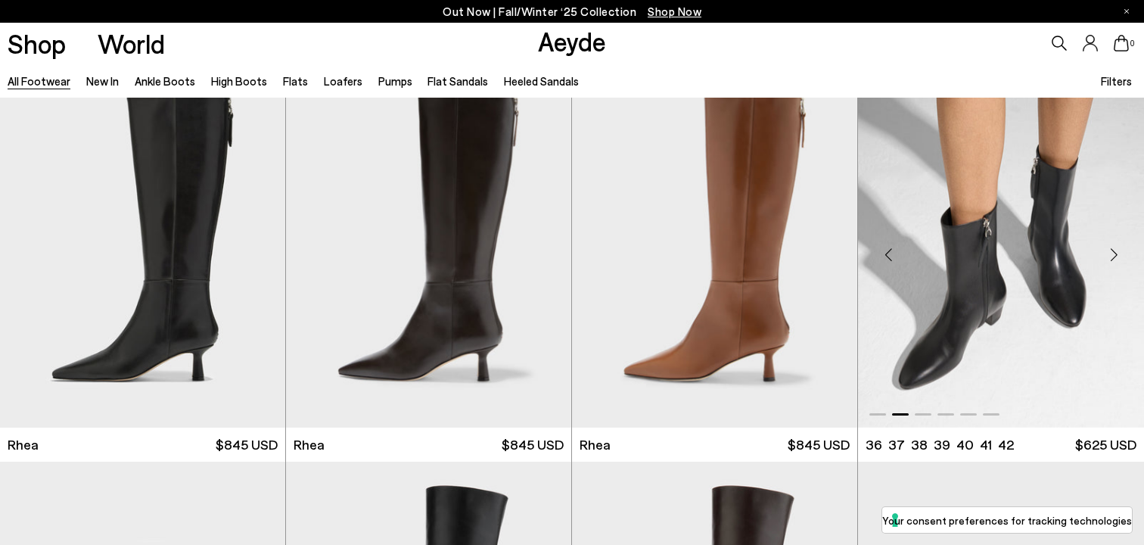
click at [1113, 248] on div "Next slide" at bounding box center [1113, 253] width 45 height 45
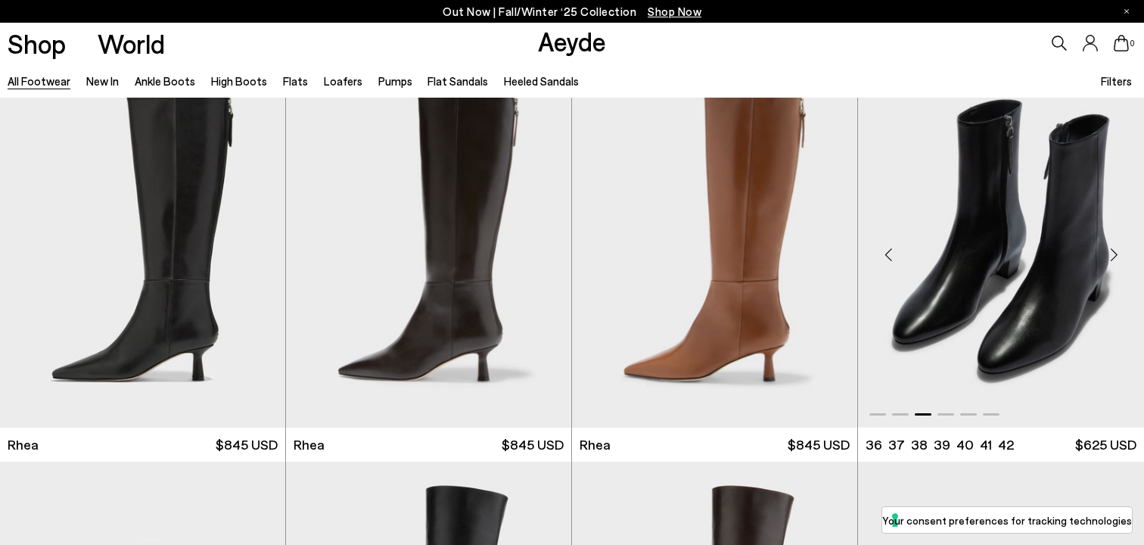
click at [1113, 248] on div "Next slide" at bounding box center [1113, 253] width 45 height 45
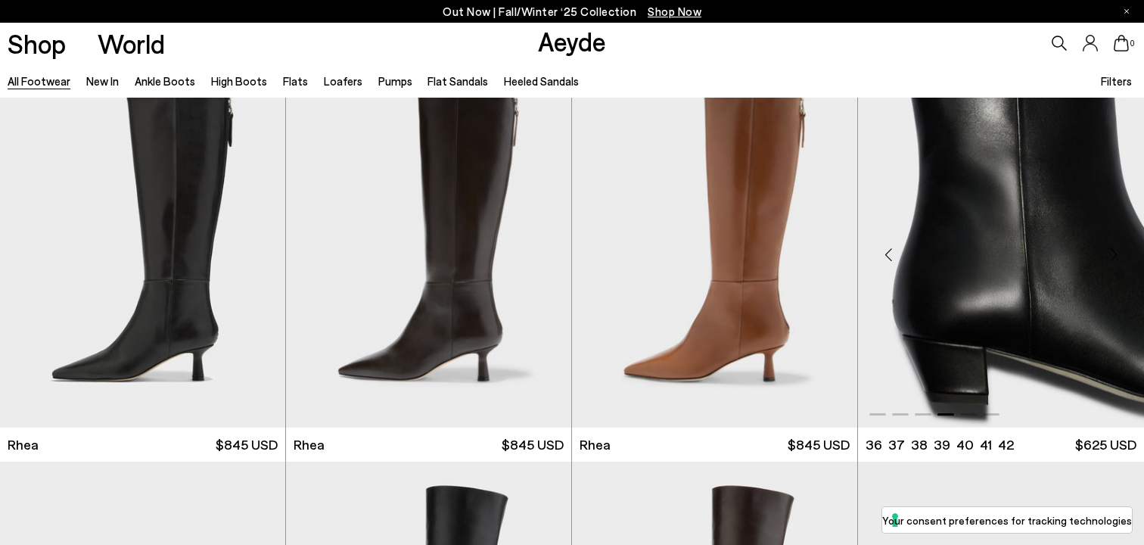
click at [1113, 248] on div "Next slide" at bounding box center [1113, 253] width 45 height 45
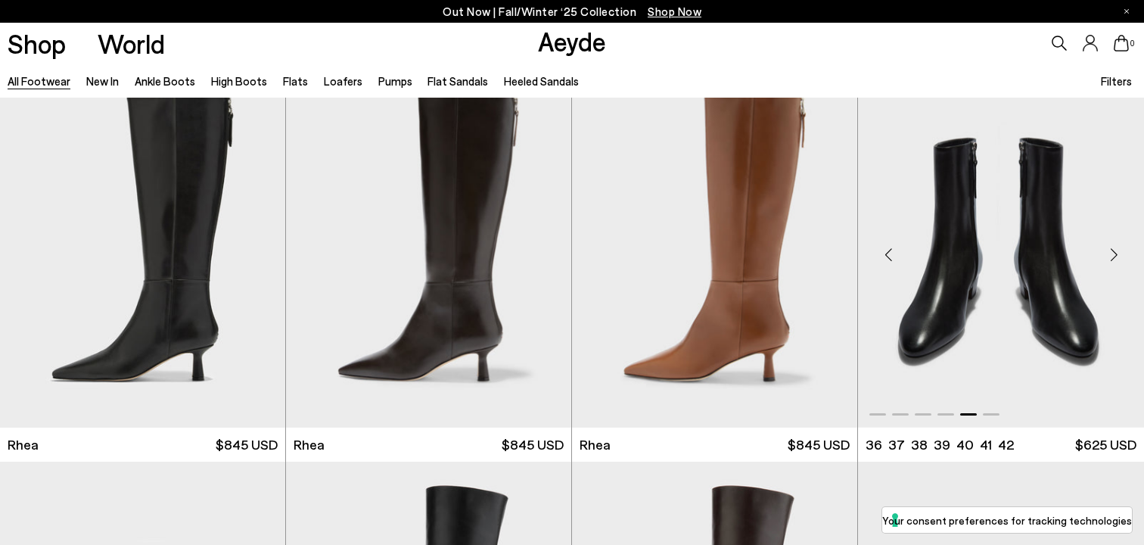
click at [1113, 248] on div "Next slide" at bounding box center [1113, 253] width 45 height 45
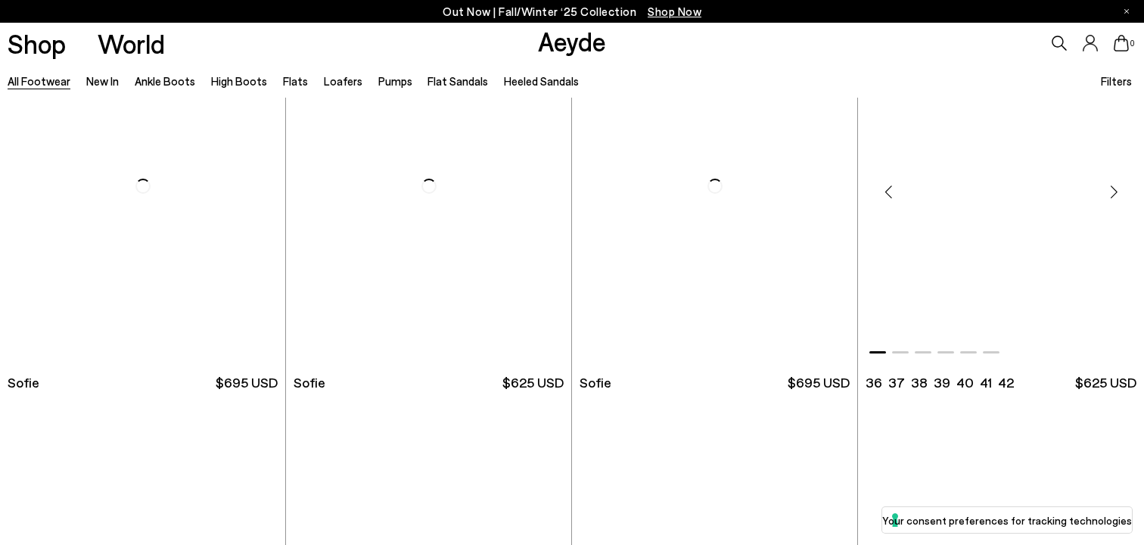
scroll to position [5199, 0]
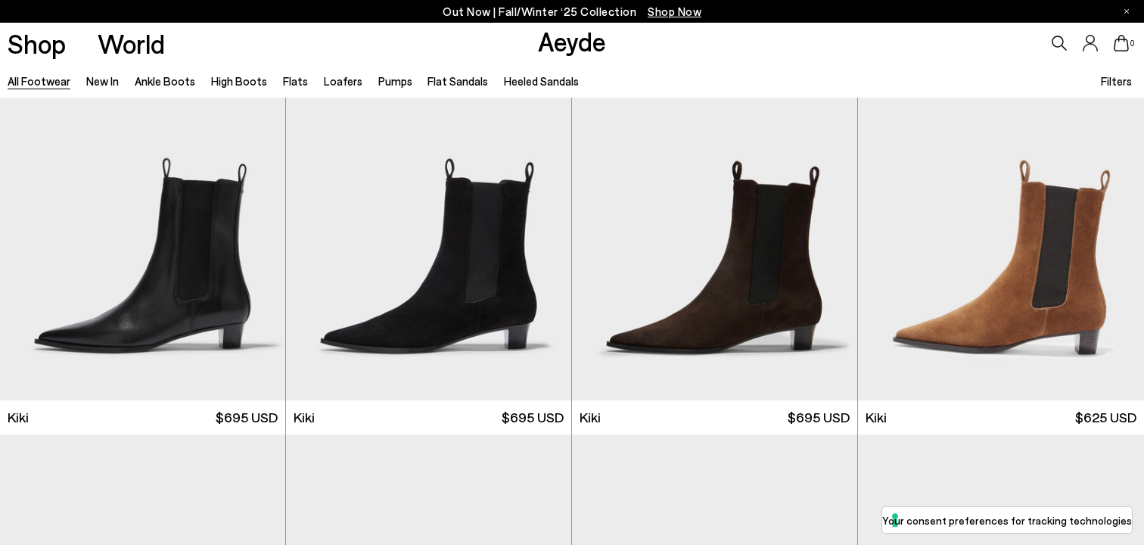
scroll to position [5947, 0]
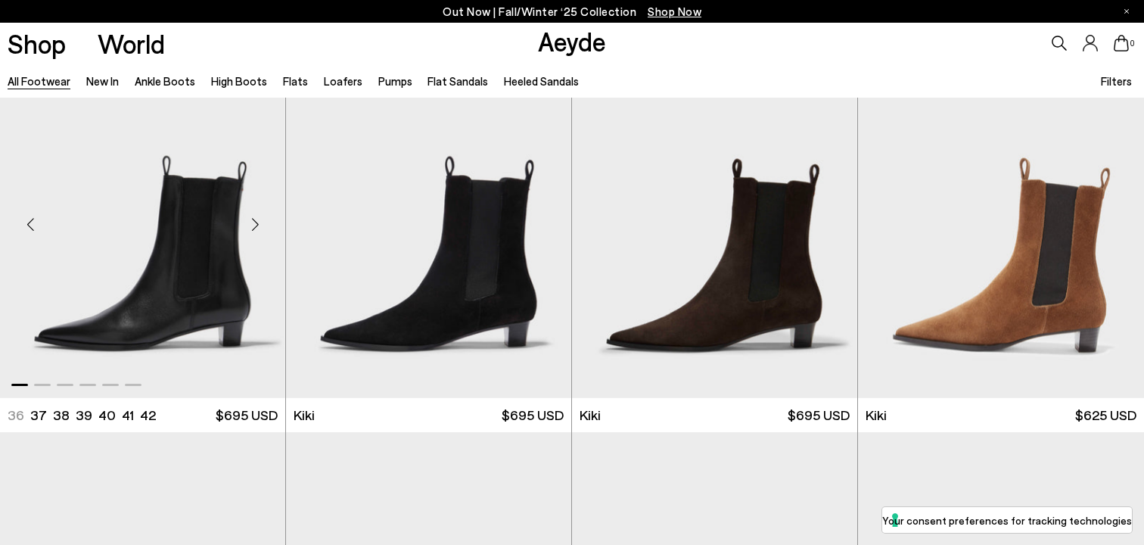
click at [245, 225] on div "Next slide" at bounding box center [254, 224] width 45 height 45
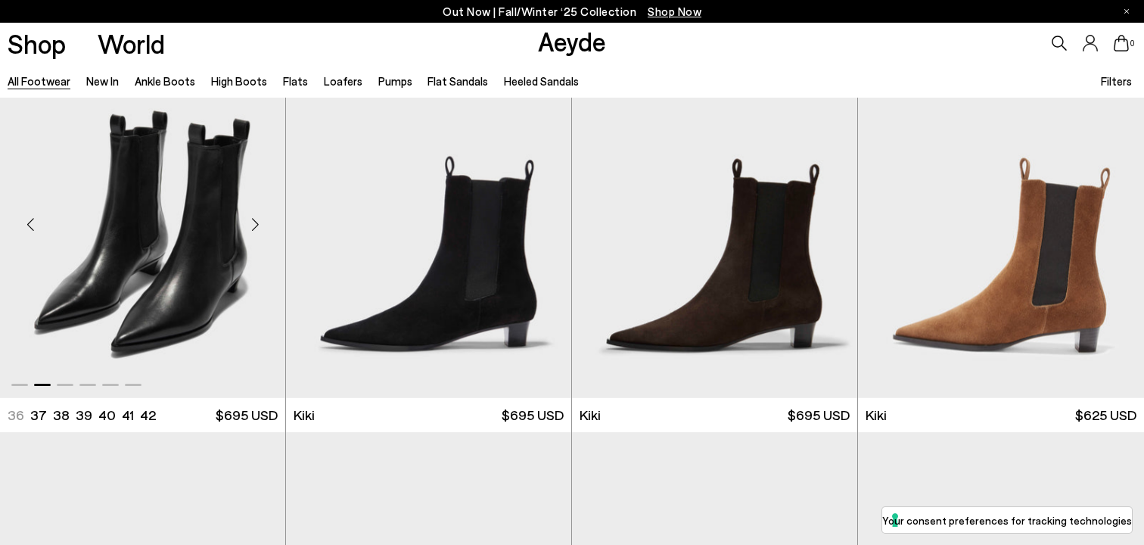
click at [245, 225] on div "Next slide" at bounding box center [254, 224] width 45 height 45
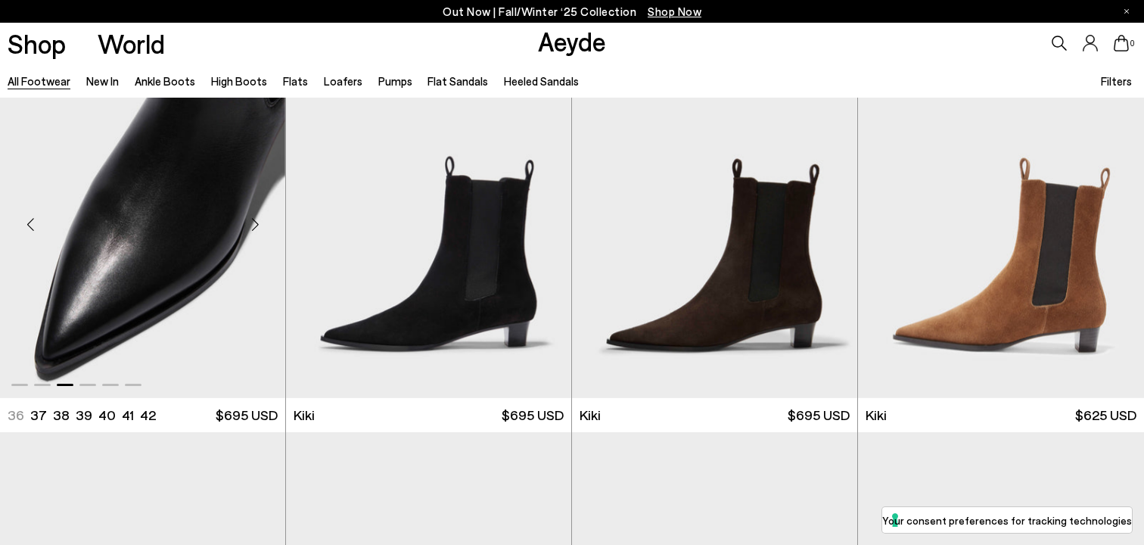
click at [245, 225] on div "Next slide" at bounding box center [254, 224] width 45 height 45
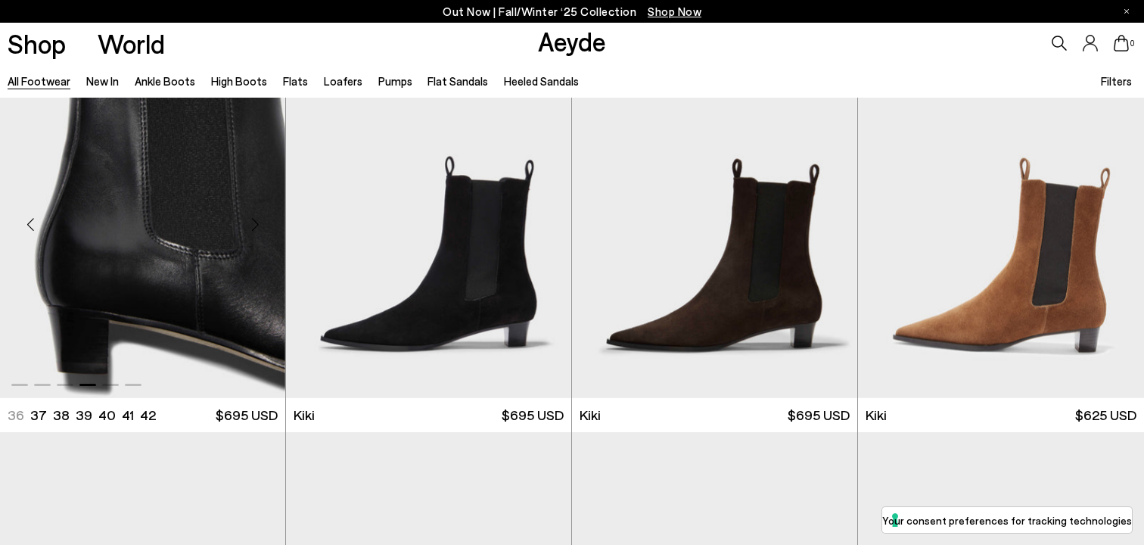
click at [245, 225] on div "Next slide" at bounding box center [254, 224] width 45 height 45
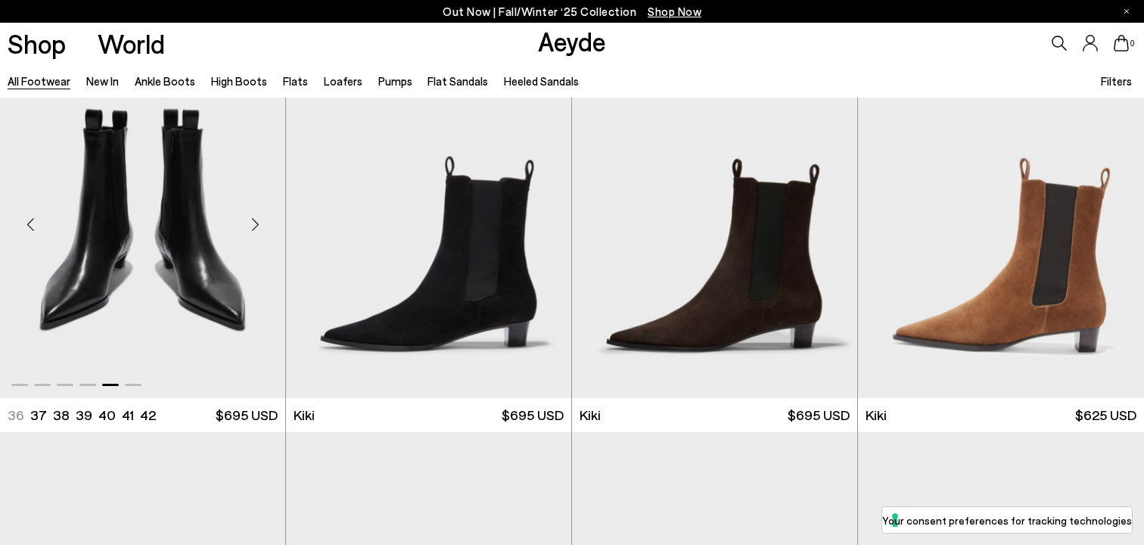
click at [245, 225] on div "Next slide" at bounding box center [254, 224] width 45 height 45
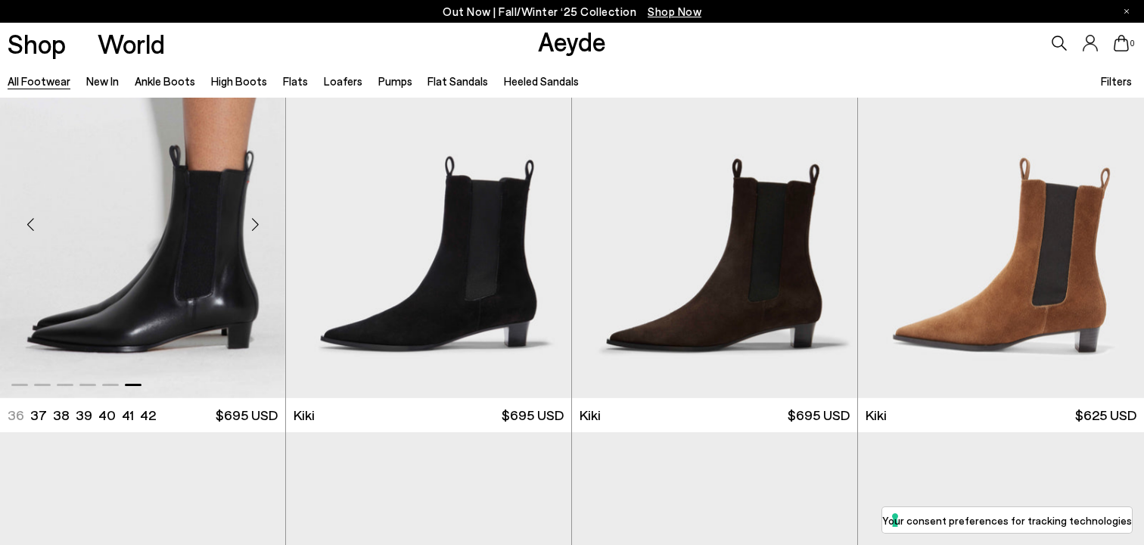
click at [246, 225] on div "Next slide" at bounding box center [254, 224] width 45 height 45
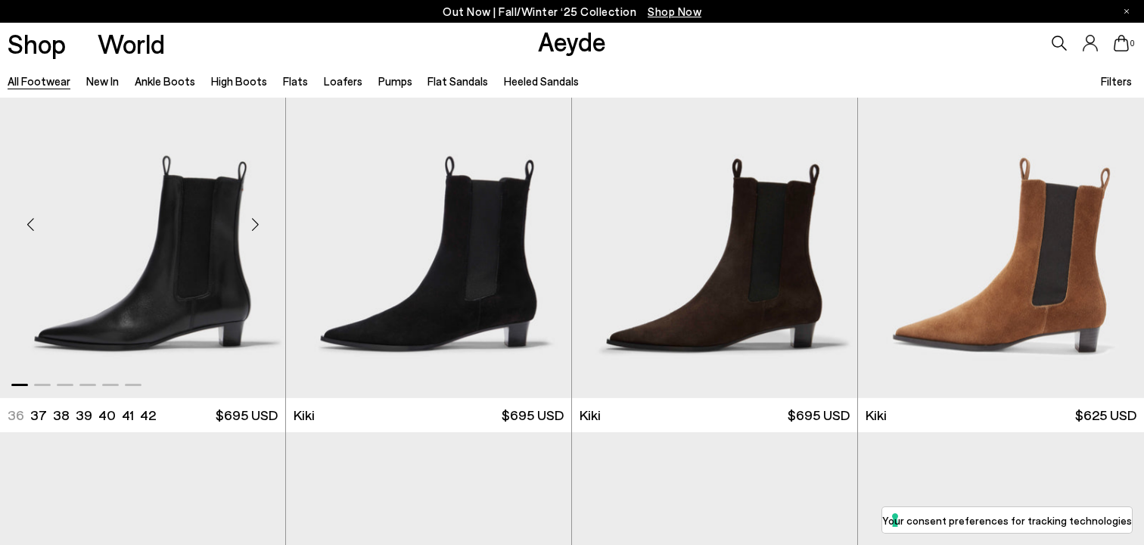
click at [246, 225] on div "Next slide" at bounding box center [254, 224] width 45 height 45
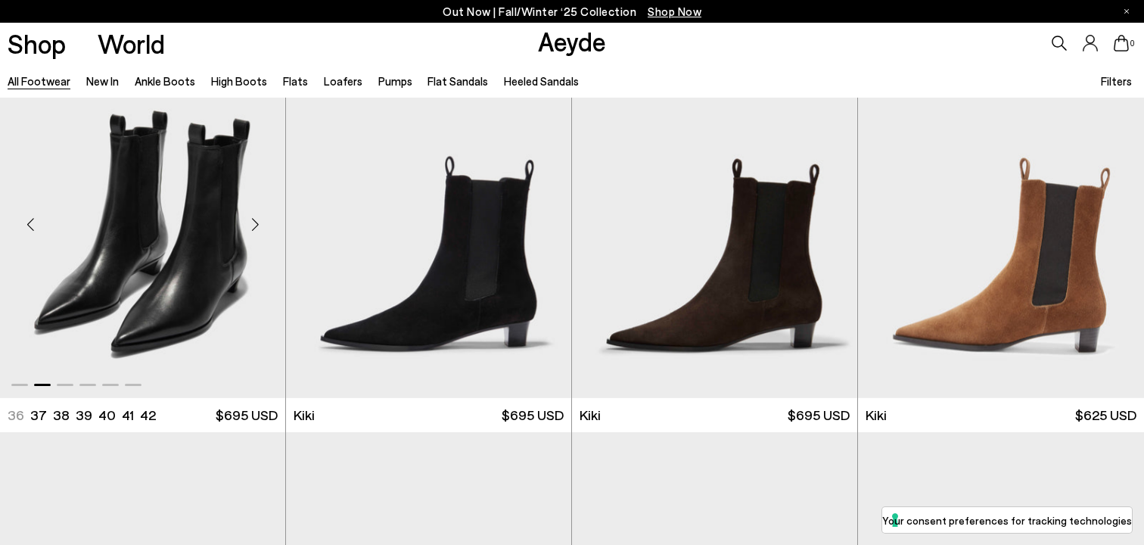
click at [246, 225] on div "Next slide" at bounding box center [254, 224] width 45 height 45
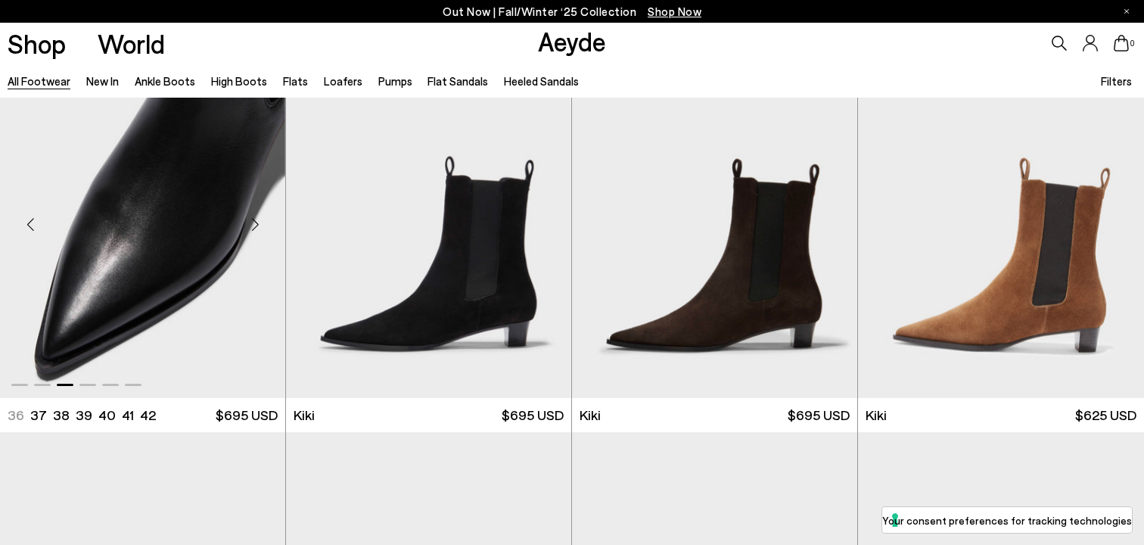
click at [246, 225] on div "Next slide" at bounding box center [254, 224] width 45 height 45
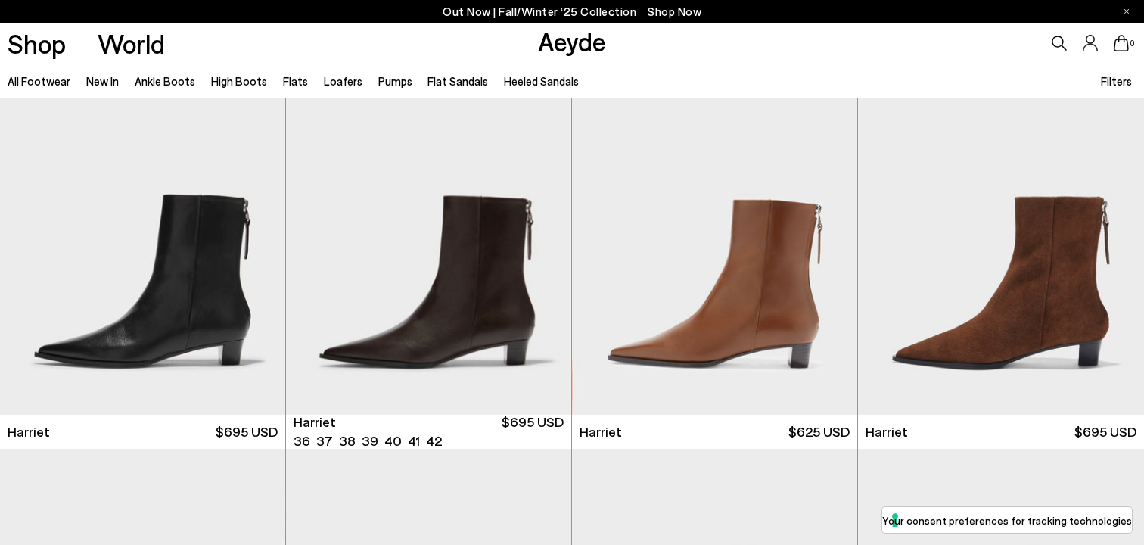
scroll to position [6324, 0]
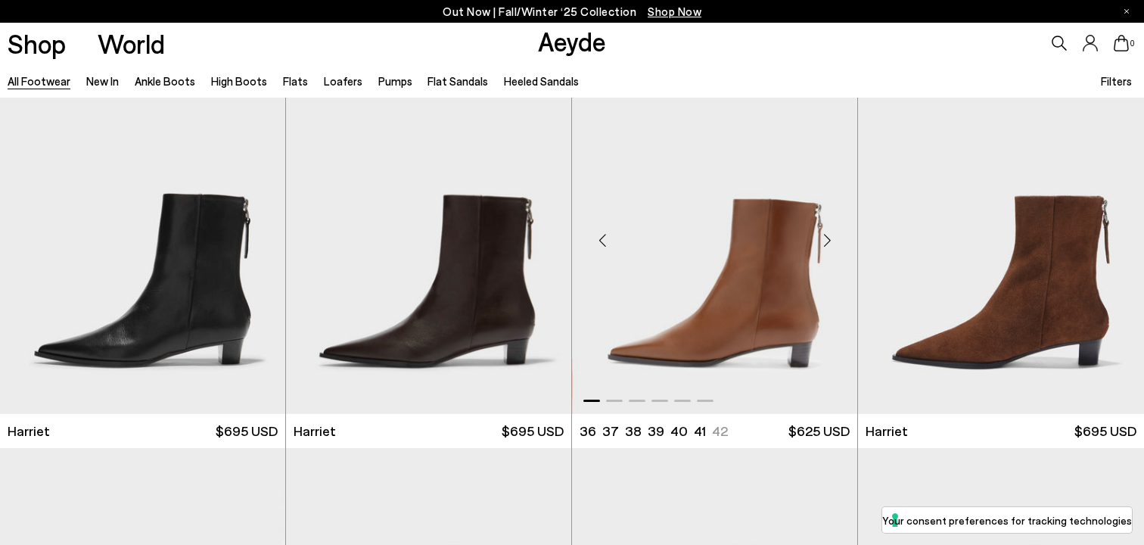
click at [823, 237] on div "Next slide" at bounding box center [826, 240] width 45 height 45
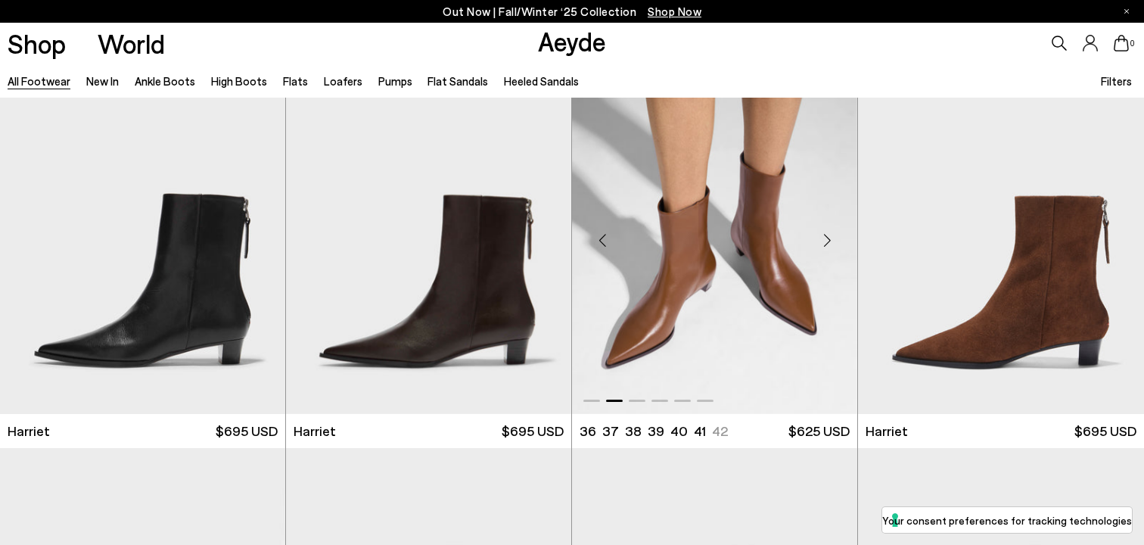
click at [823, 237] on div "Next slide" at bounding box center [826, 240] width 45 height 45
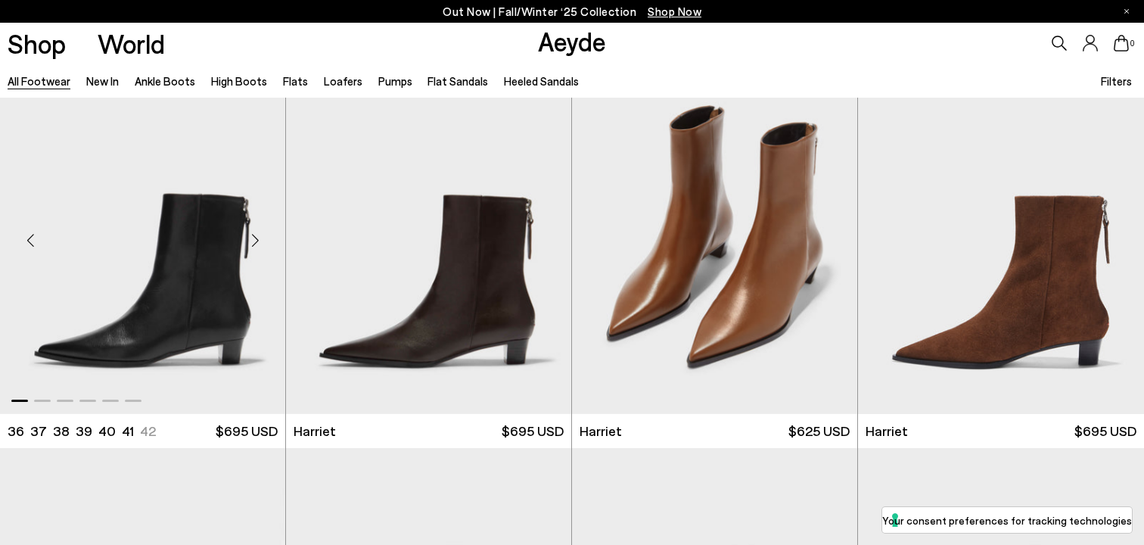
click at [251, 241] on div "Next slide" at bounding box center [254, 240] width 45 height 45
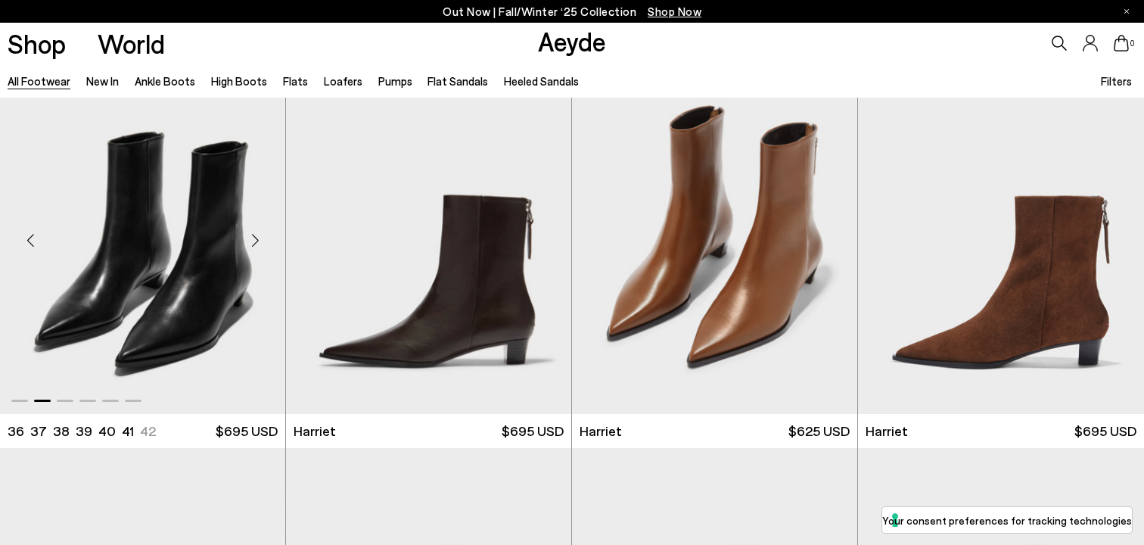
click at [251, 241] on div "Next slide" at bounding box center [254, 240] width 45 height 45
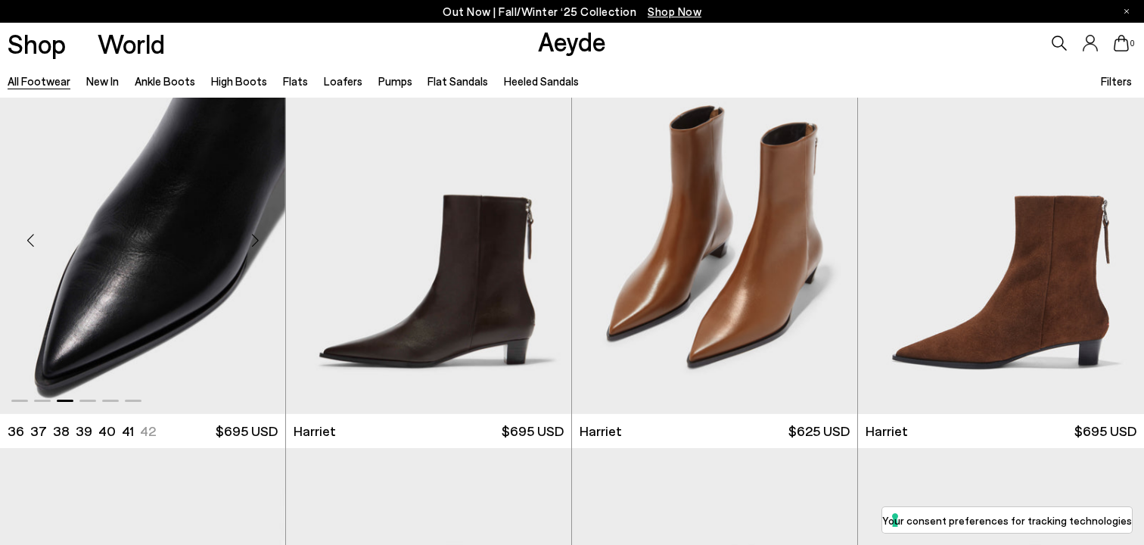
click at [251, 241] on div "Next slide" at bounding box center [254, 240] width 45 height 45
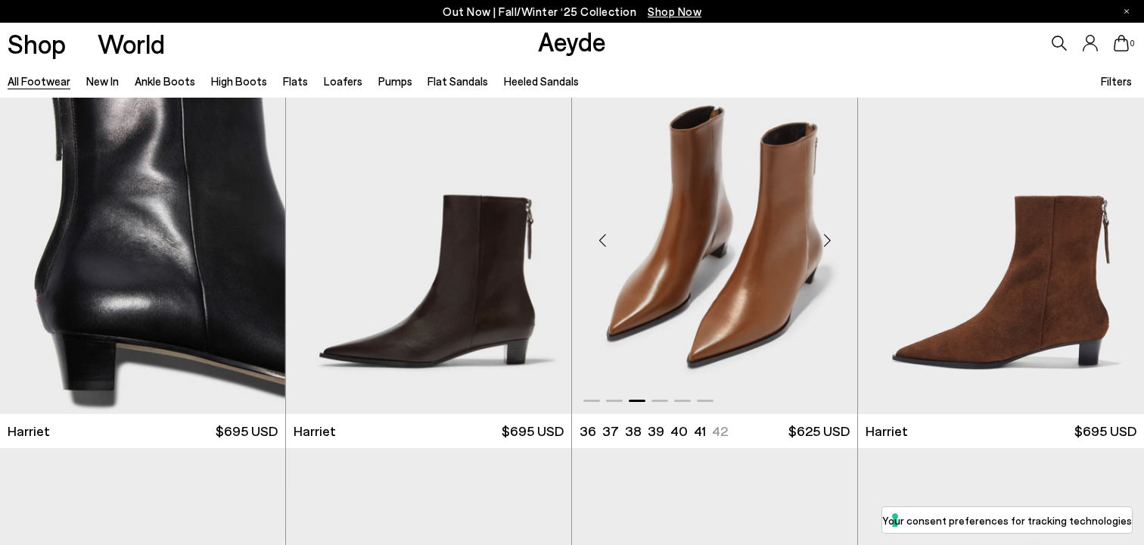
click at [827, 235] on div "Next slide" at bounding box center [826, 240] width 45 height 45
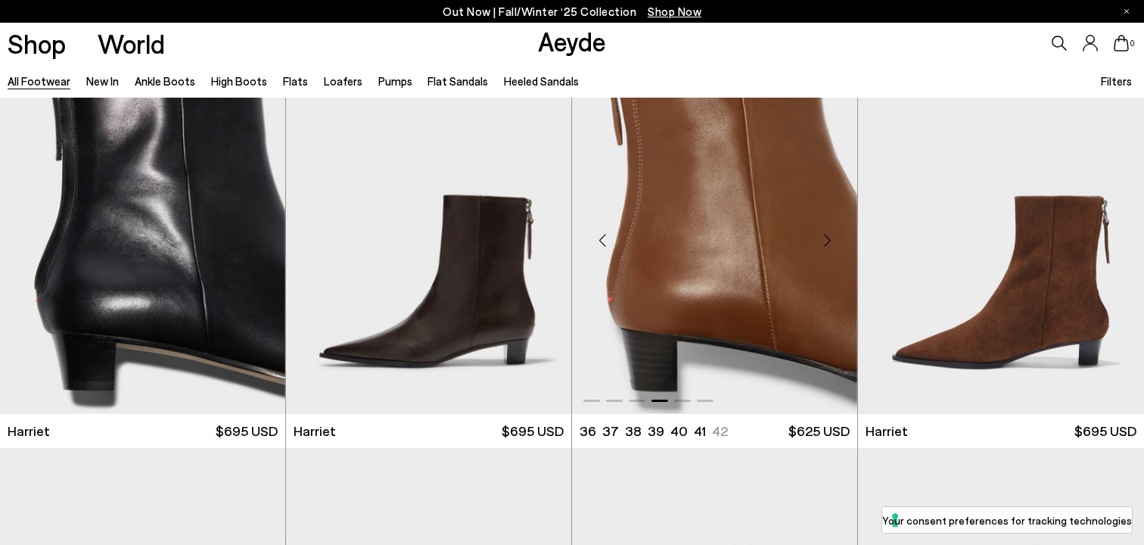
click at [827, 235] on div "Next slide" at bounding box center [826, 240] width 45 height 45
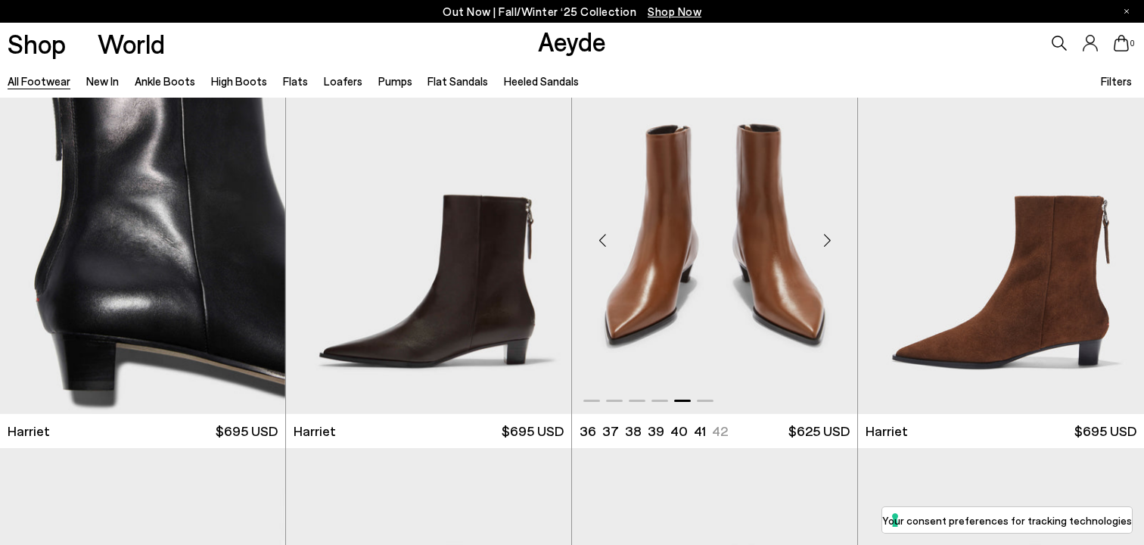
click at [827, 235] on div "Next slide" at bounding box center [826, 240] width 45 height 45
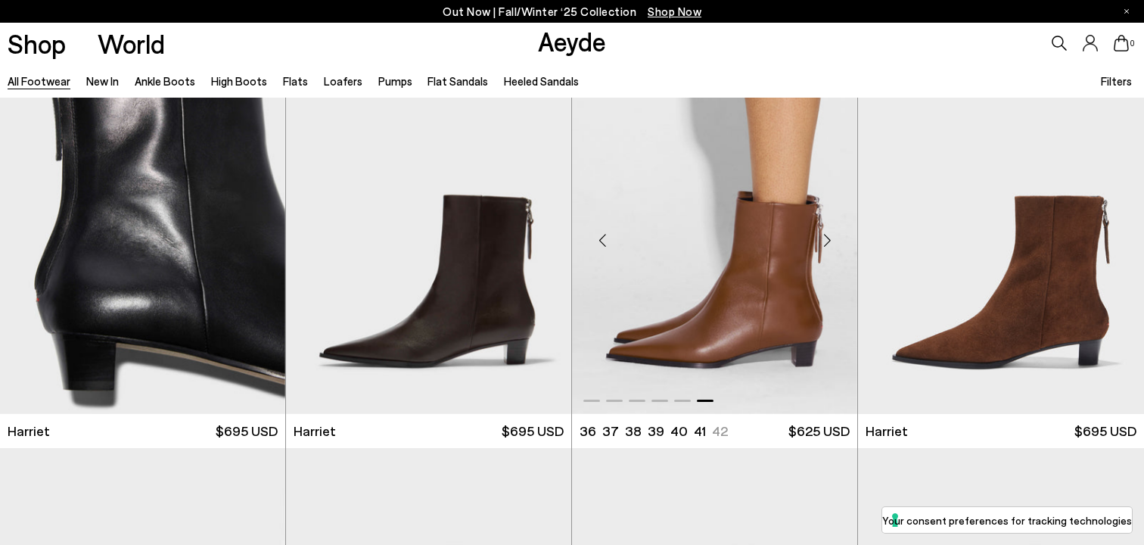
click at [827, 235] on div "Next slide" at bounding box center [826, 240] width 45 height 45
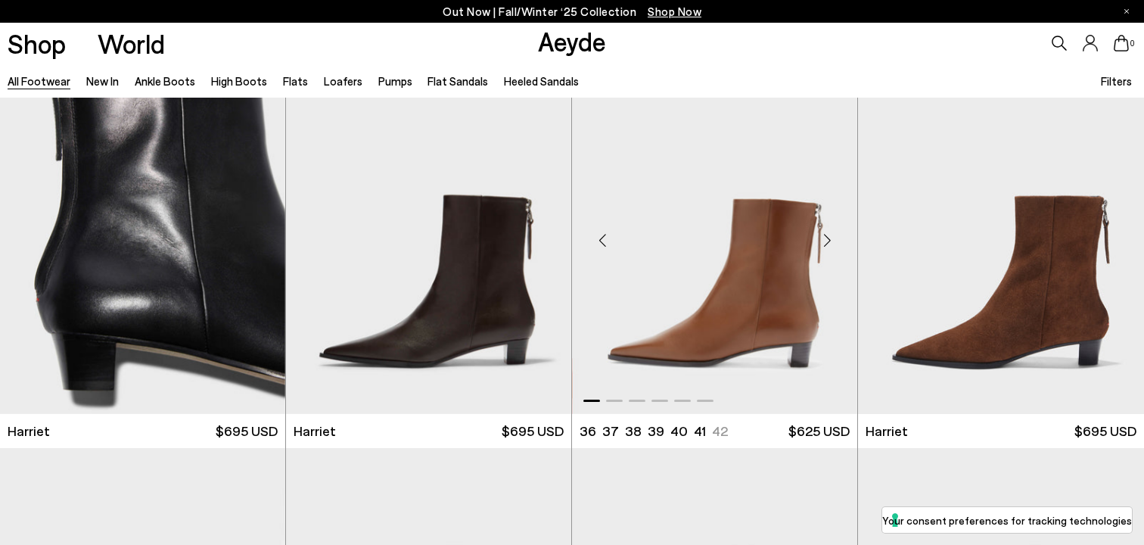
click at [827, 235] on div "Next slide" at bounding box center [826, 240] width 45 height 45
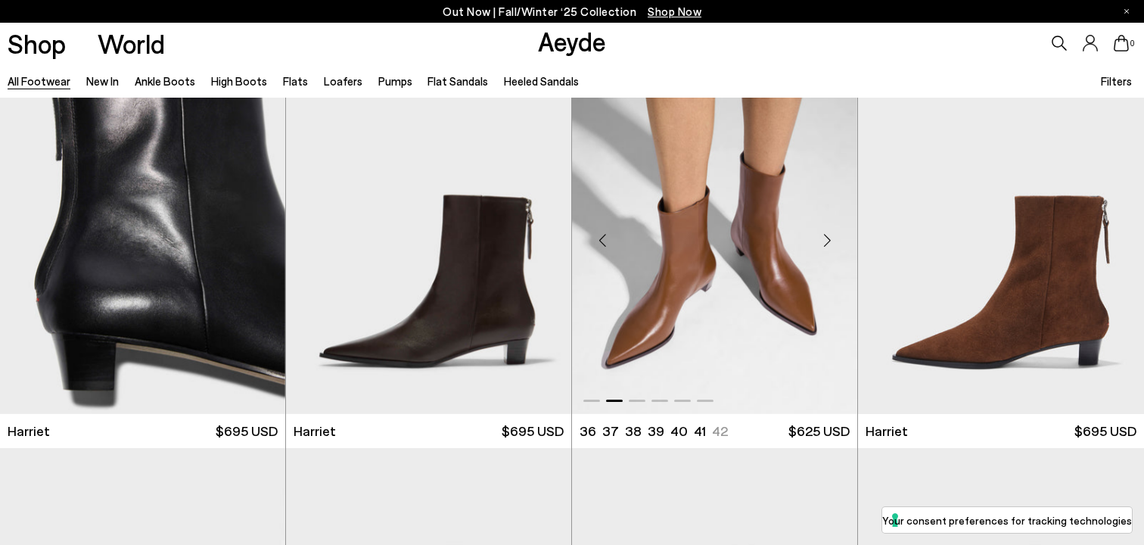
click at [827, 235] on div "Next slide" at bounding box center [826, 240] width 45 height 45
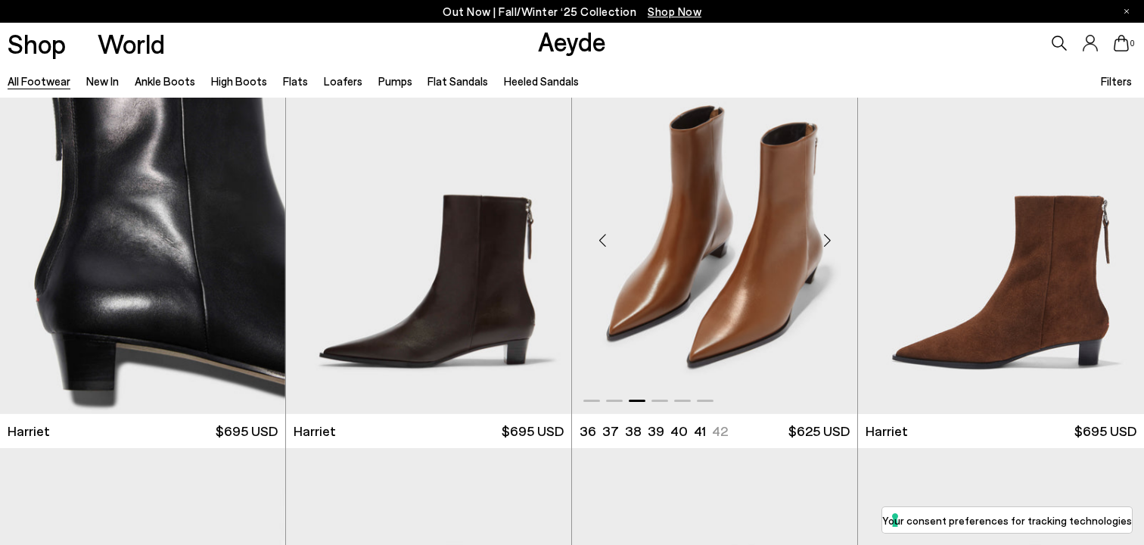
click at [827, 235] on div "Next slide" at bounding box center [826, 240] width 45 height 45
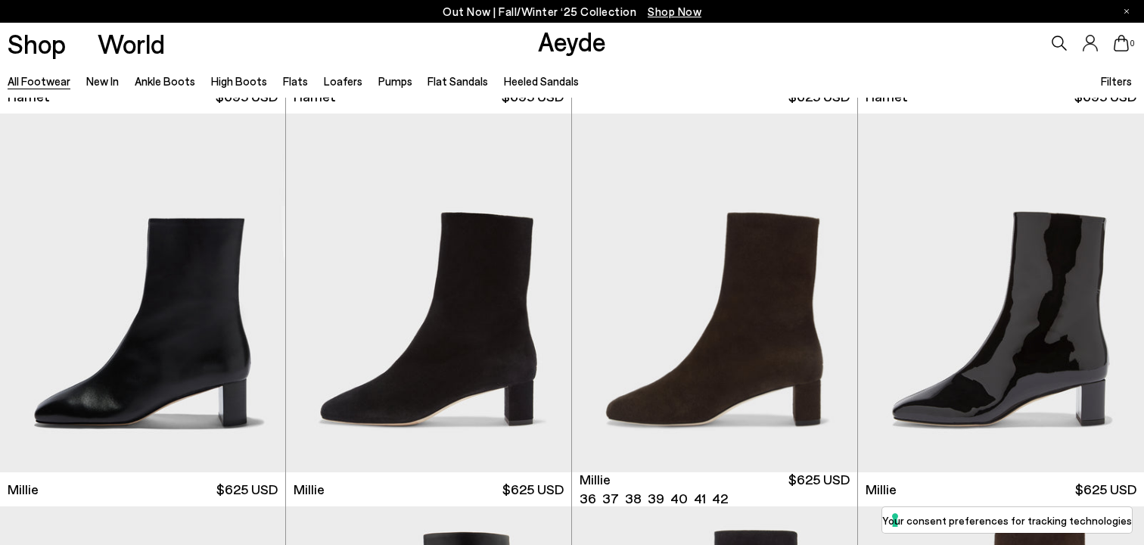
scroll to position [6675, 0]
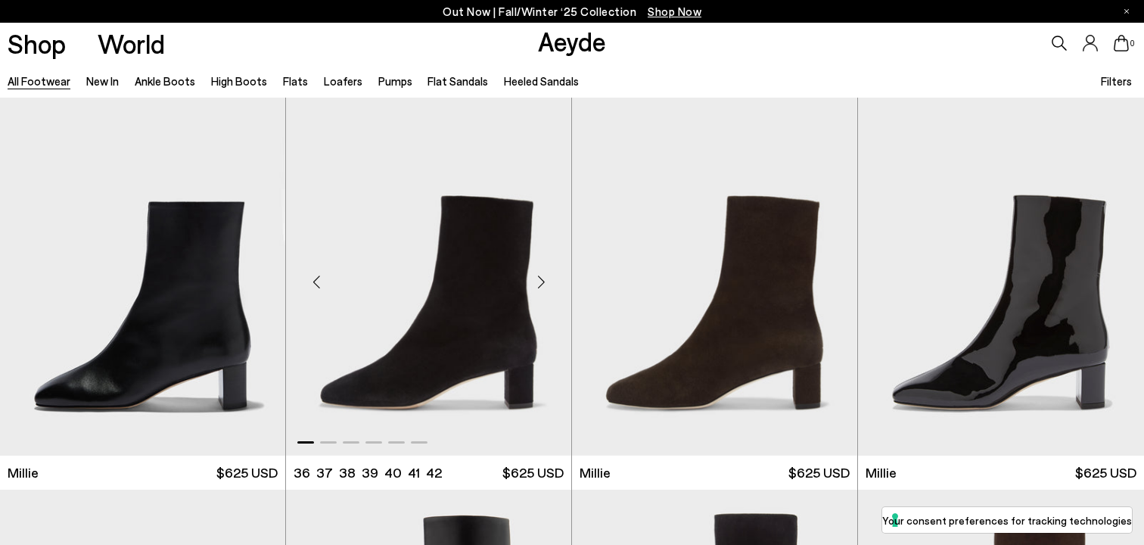
click at [534, 282] on div "Next slide" at bounding box center [540, 281] width 45 height 45
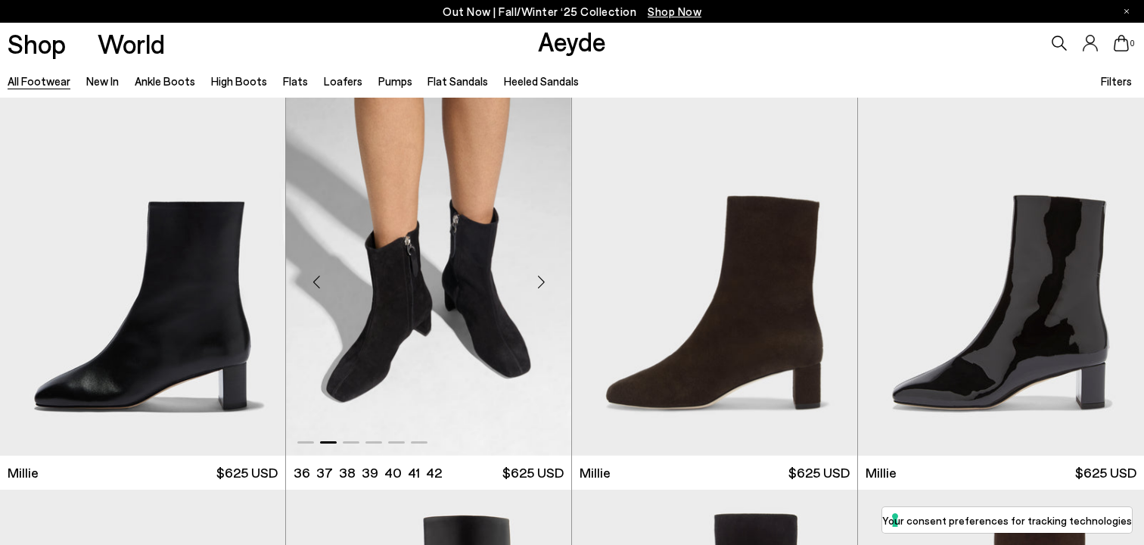
click at [534, 282] on div "Next slide" at bounding box center [540, 281] width 45 height 45
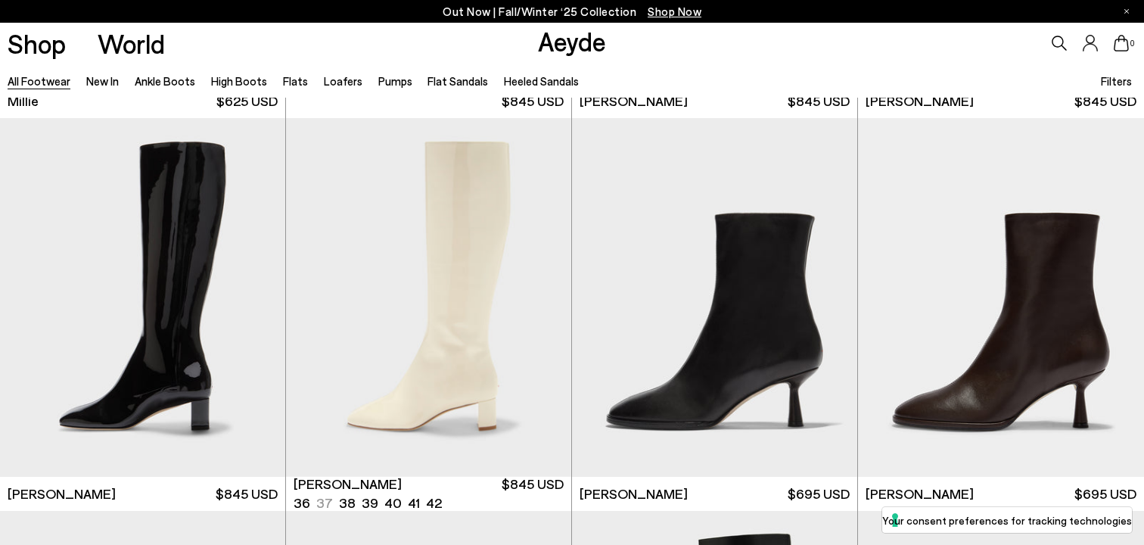
scroll to position [7425, 0]
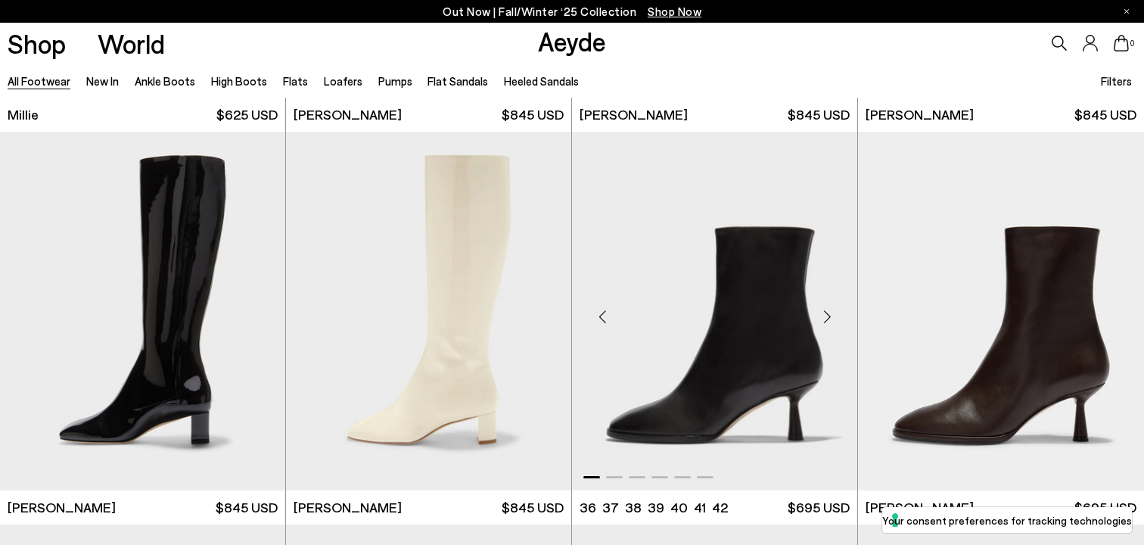
click at [835, 315] on div "Next slide" at bounding box center [826, 316] width 45 height 45
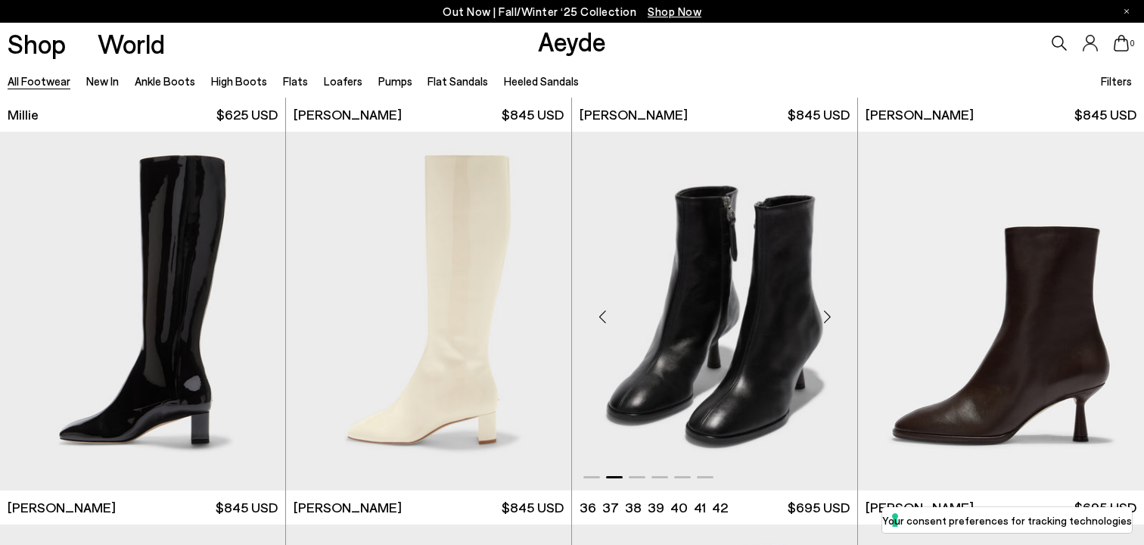
click at [835, 315] on div "Next slide" at bounding box center [826, 316] width 45 height 45
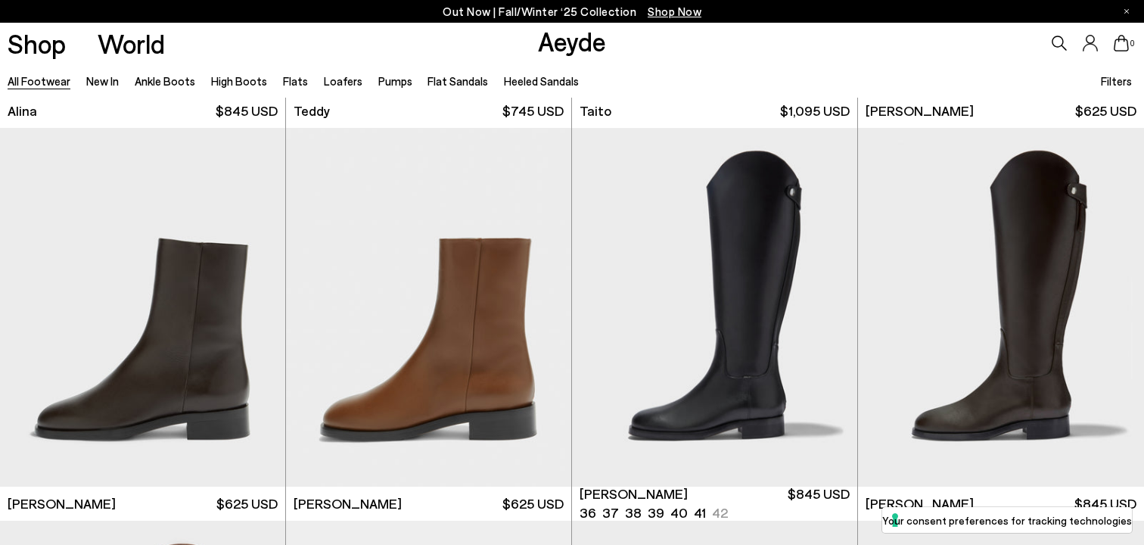
scroll to position [9013, 0]
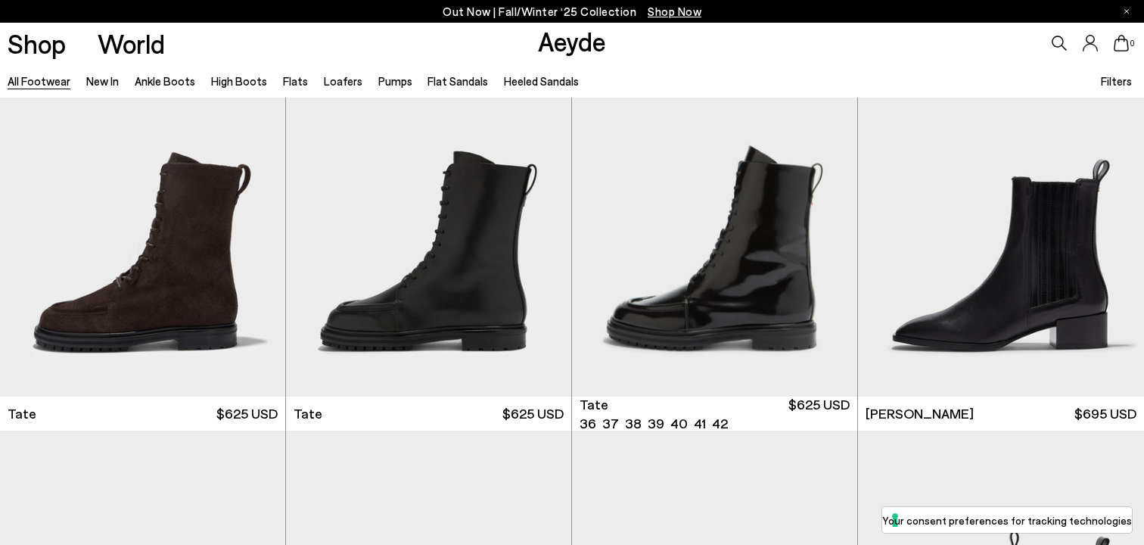
scroll to position [10966, 0]
